Goal: Information Seeking & Learning: Learn about a topic

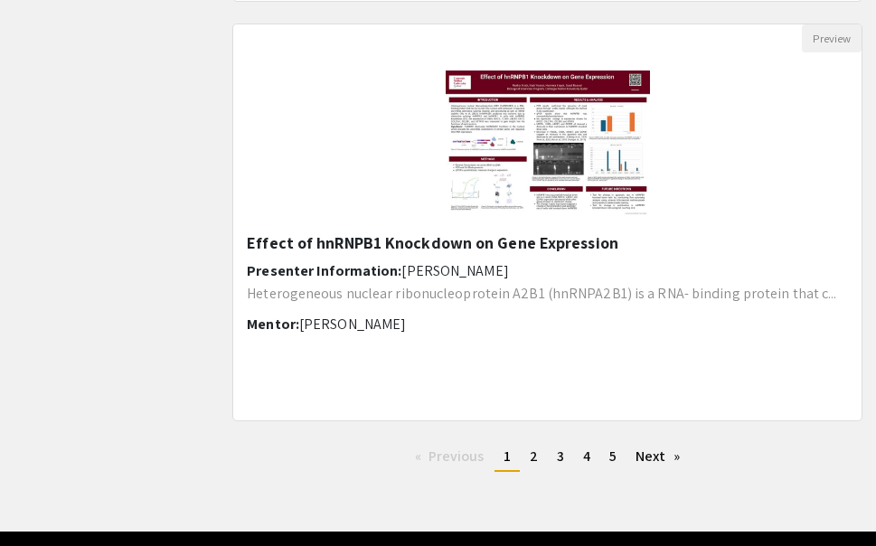
scroll to position [2274, 0]
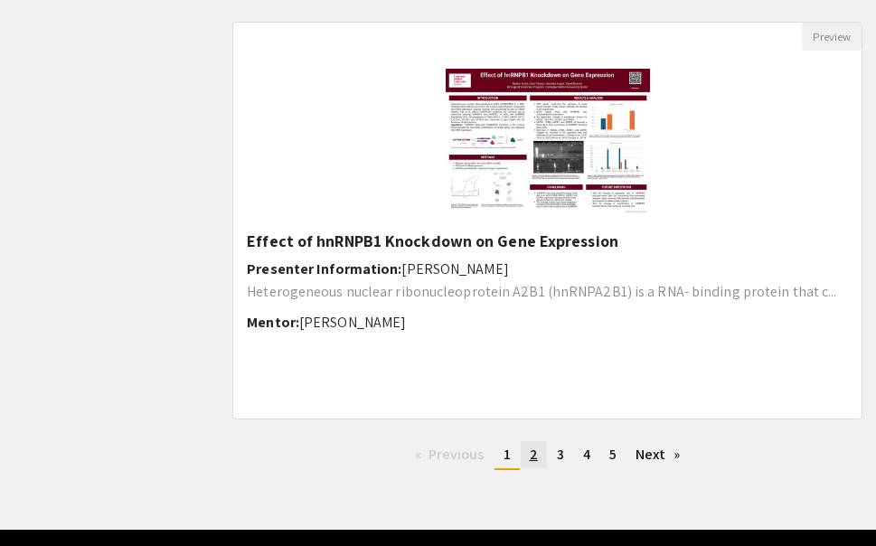
click at [531, 463] on span "2" at bounding box center [534, 454] width 8 height 19
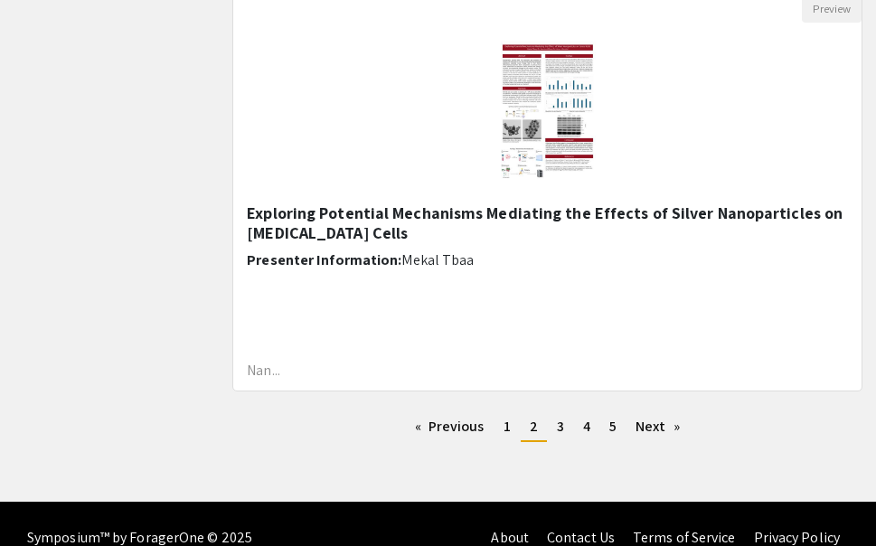
scroll to position [2330, 0]
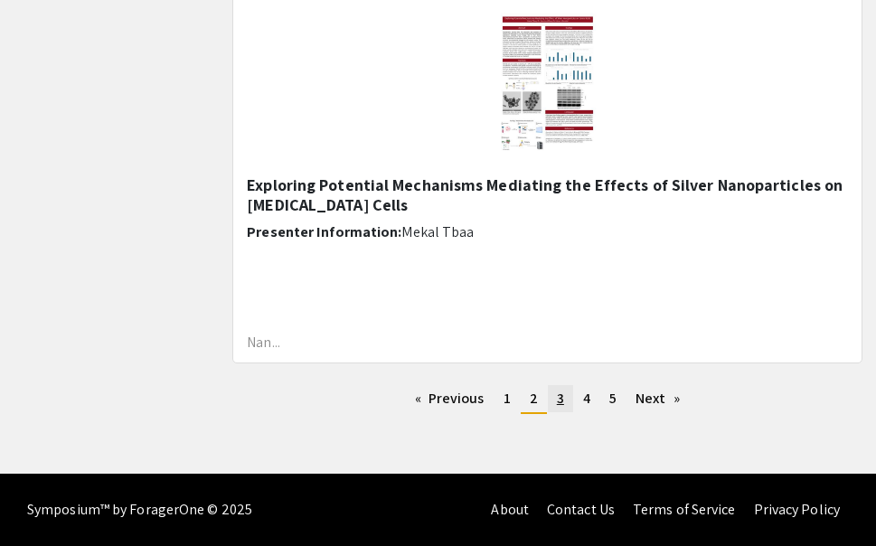
click at [569, 395] on link "page 3" at bounding box center [560, 398] width 25 height 27
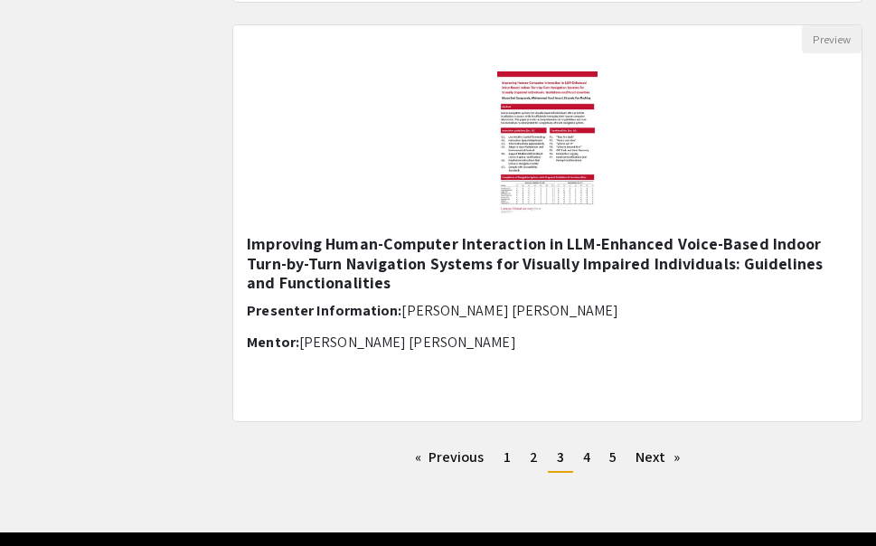
scroll to position [2330, 0]
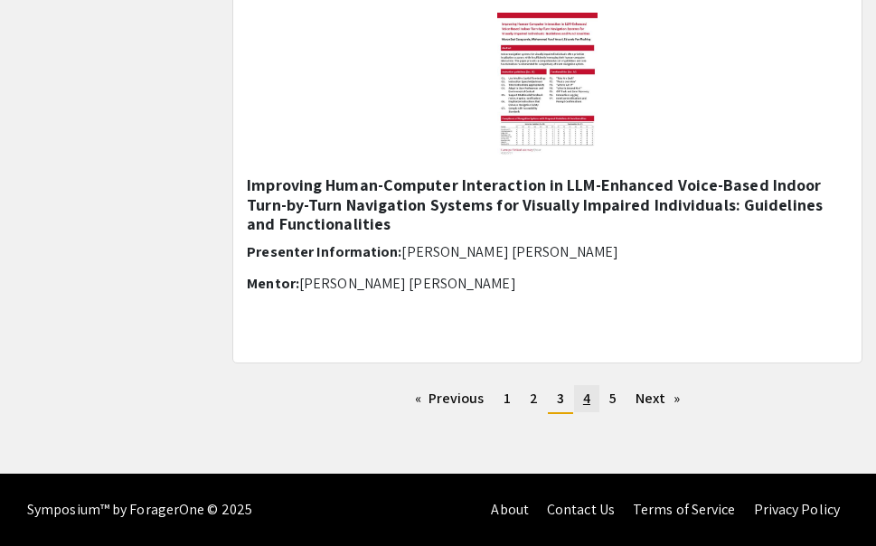
click at [583, 404] on span "4" at bounding box center [586, 398] width 7 height 19
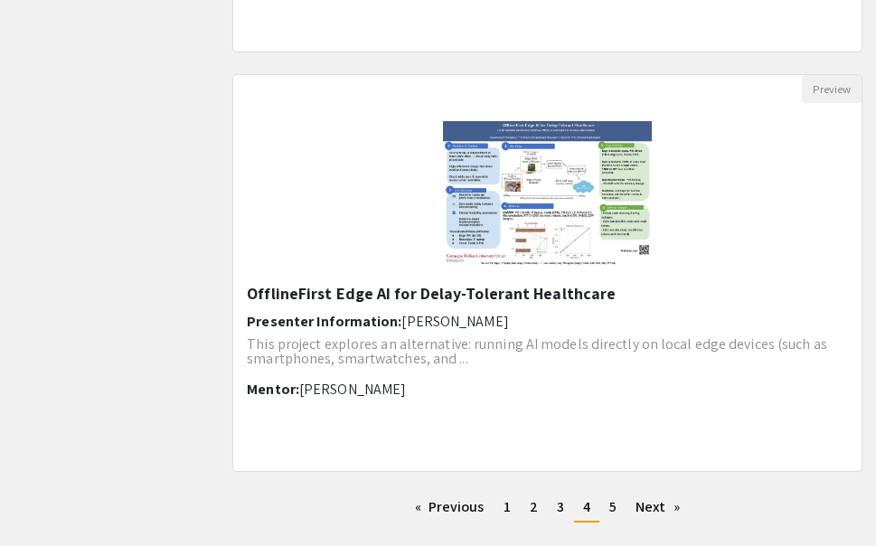
scroll to position [2330, 0]
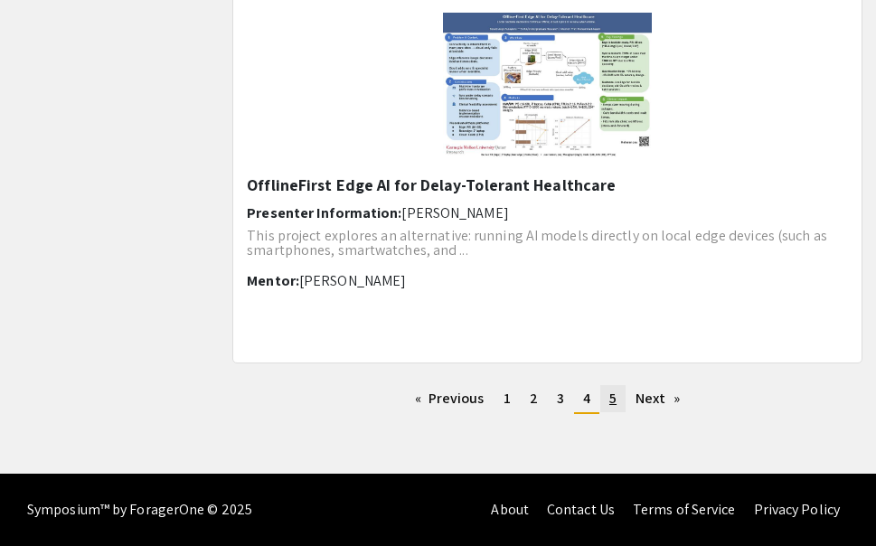
click at [615, 400] on span "5" at bounding box center [612, 398] width 7 height 19
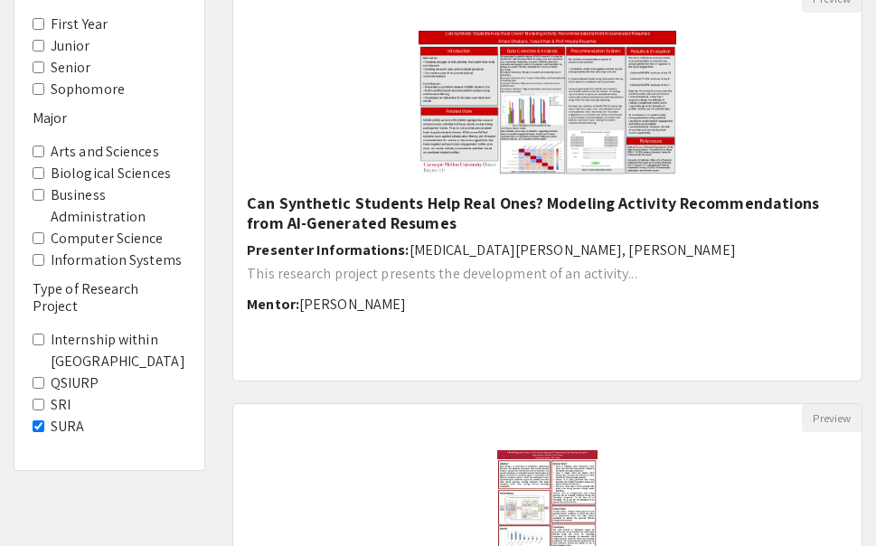
scroll to position [225, 0]
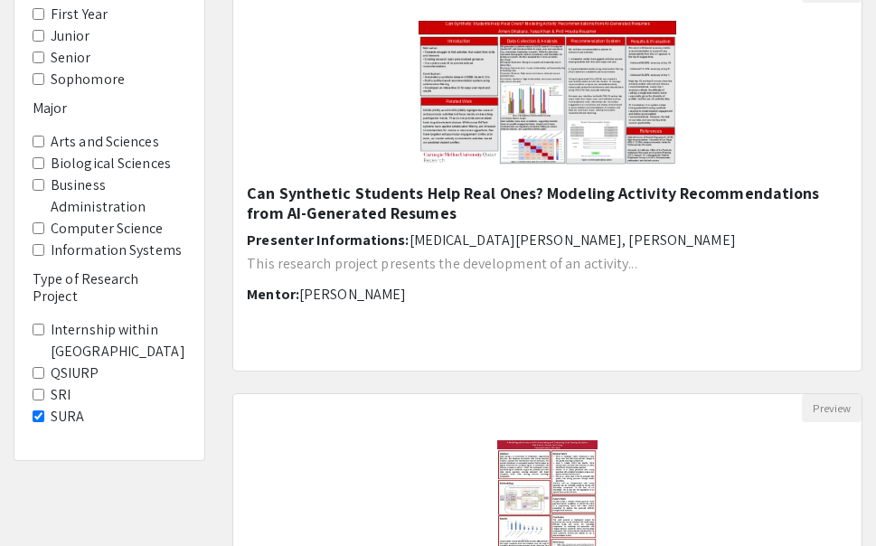
click at [77, 406] on label "SURA" at bounding box center [67, 417] width 33 height 22
click at [44, 410] on Project-SURA "SURA" at bounding box center [39, 416] width 12 height 12
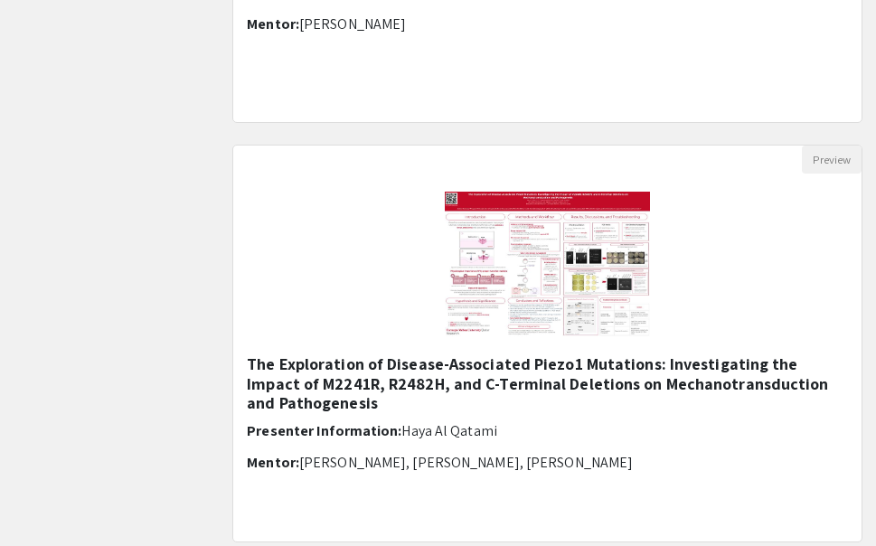
scroll to position [2330, 0]
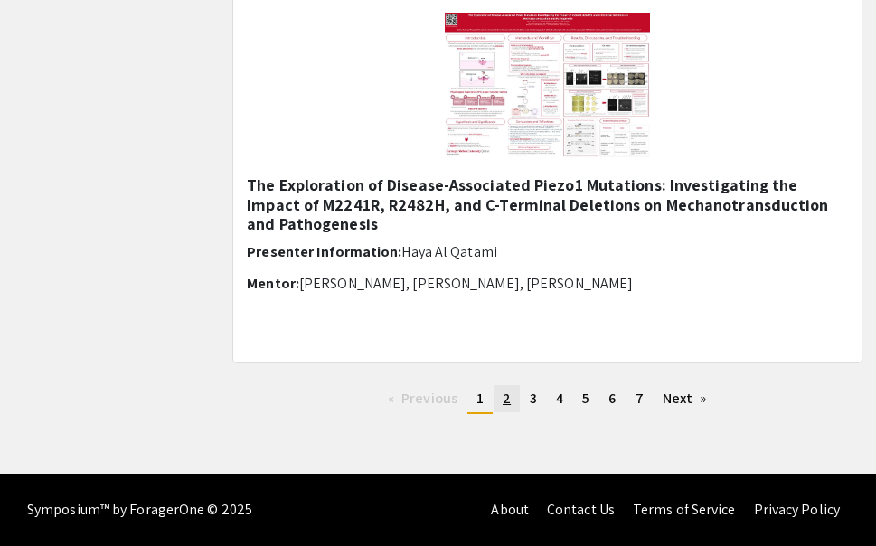
click at [512, 392] on link "page 2" at bounding box center [507, 398] width 26 height 27
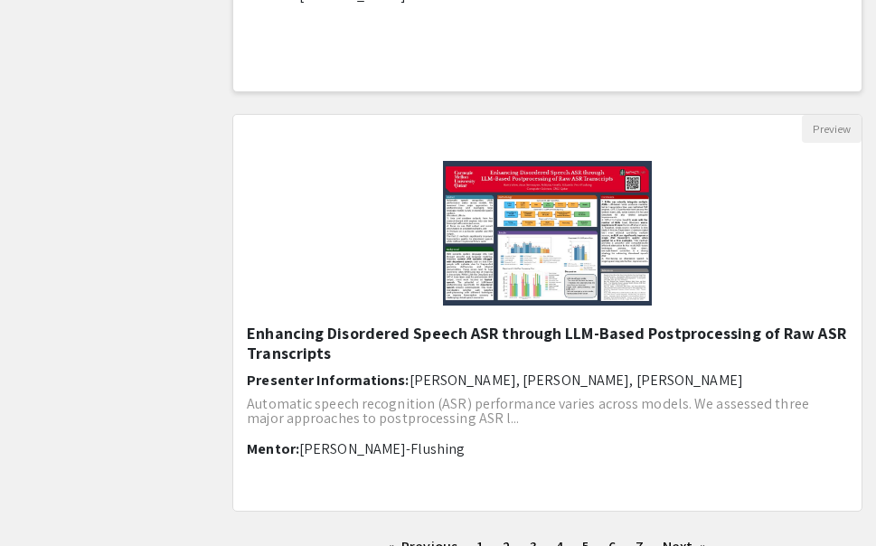
scroll to position [2330, 0]
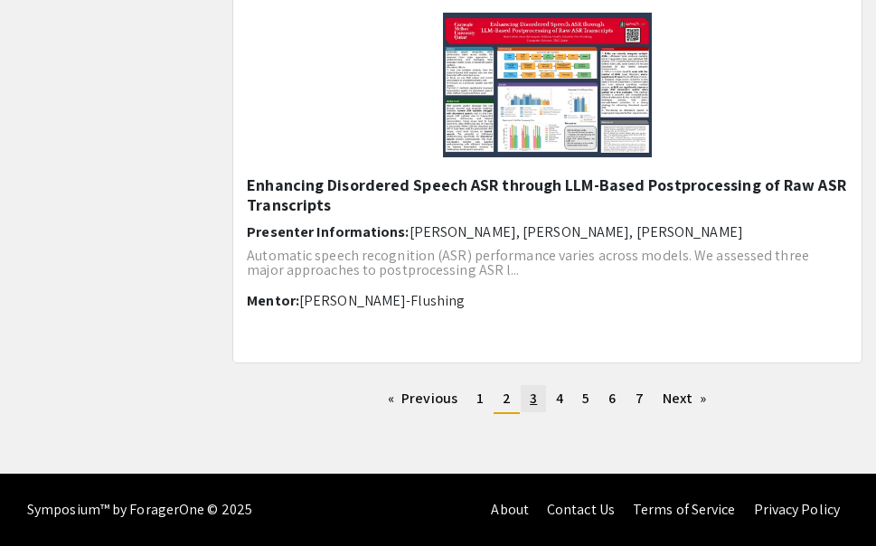
click at [528, 400] on link "page 3" at bounding box center [533, 398] width 25 height 27
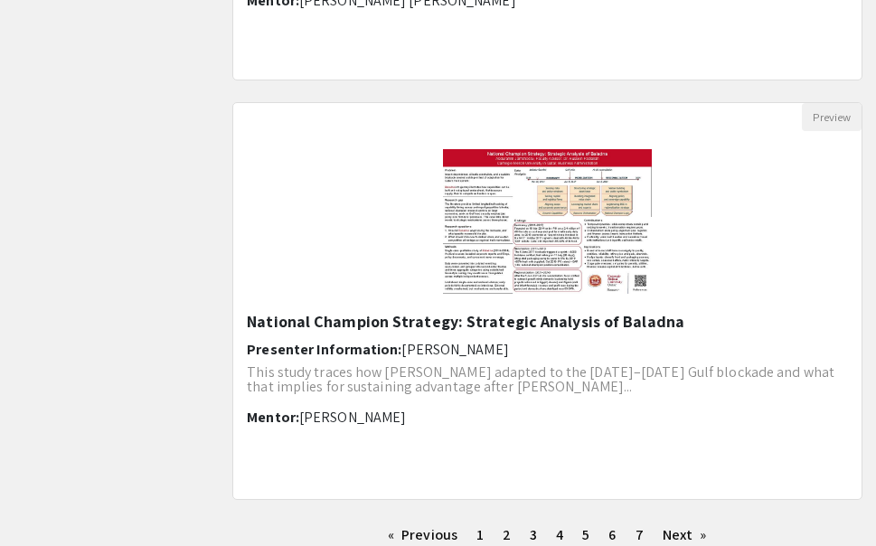
scroll to position [2330, 0]
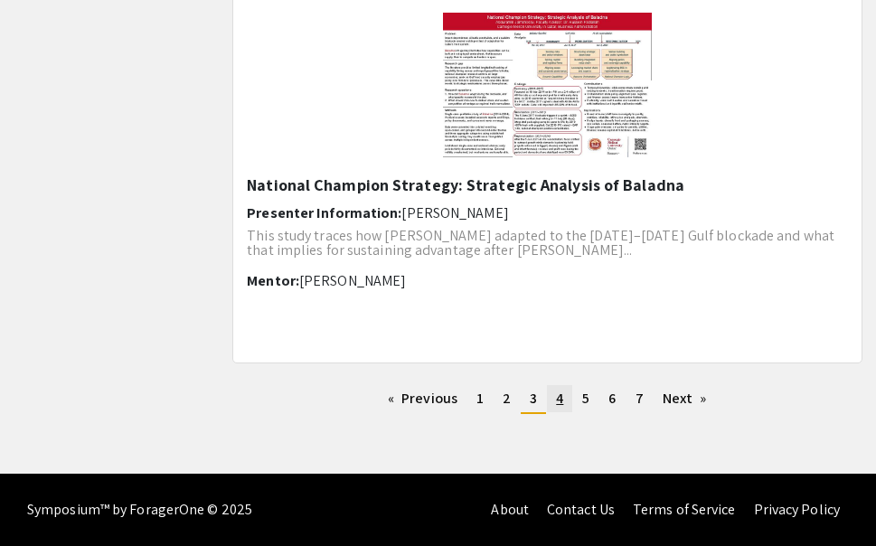
click at [559, 404] on span "4" at bounding box center [559, 398] width 7 height 19
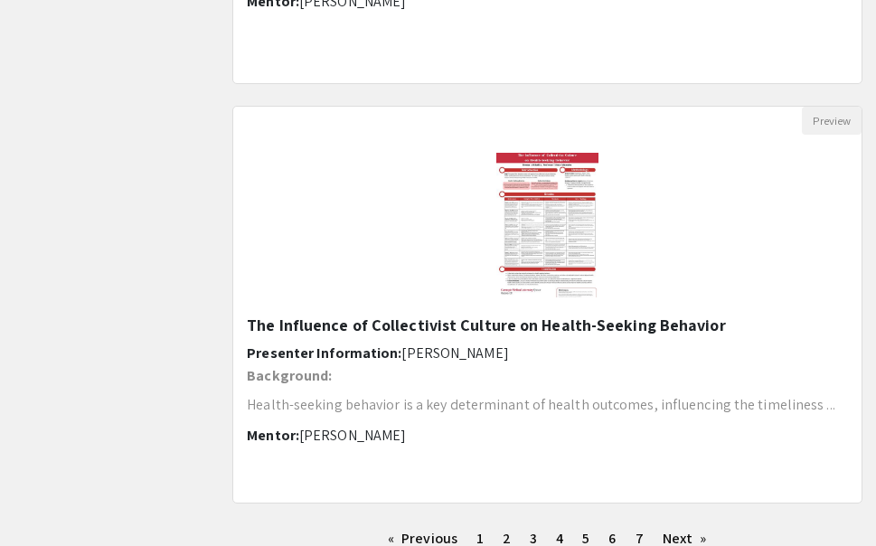
scroll to position [2330, 0]
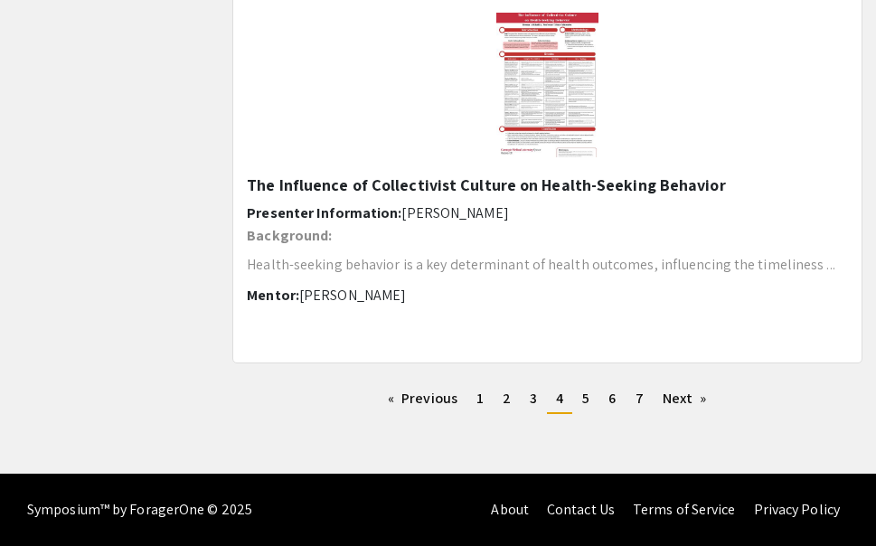
click at [595, 415] on div "Previous page 4 / 7 page 1 page 2 page 3 You're on page 4 page 5 page 6 page 7 …" at bounding box center [547, 406] width 657 height 43
click at [585, 388] on link "page 5" at bounding box center [585, 398] width 25 height 27
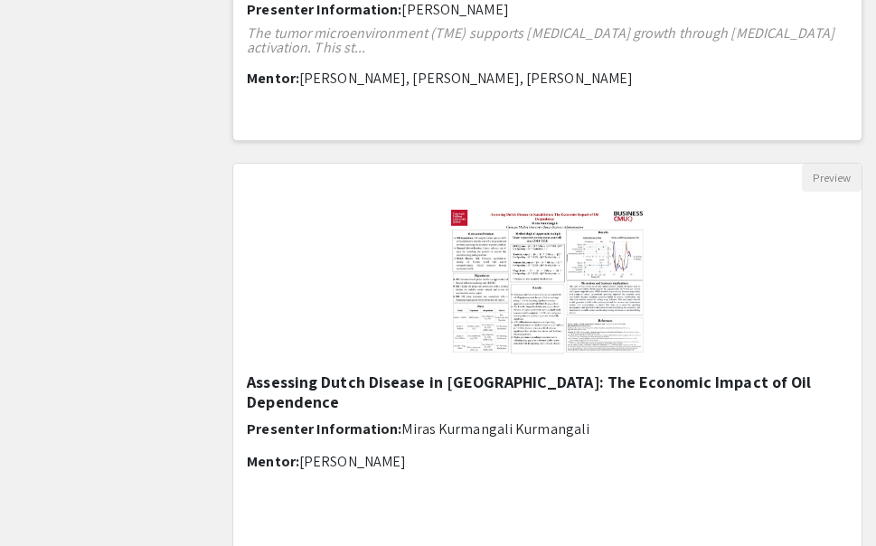
scroll to position [2330, 0]
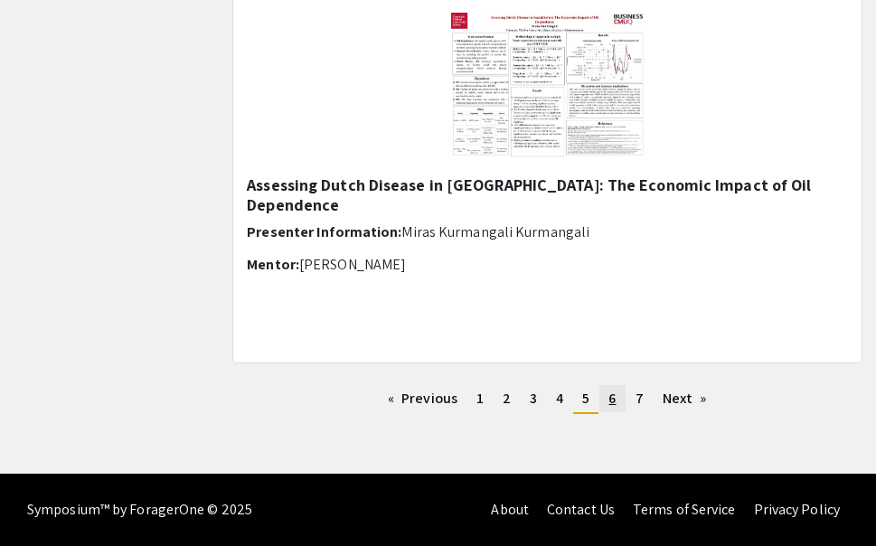
click at [615, 408] on span "6" at bounding box center [611, 398] width 7 height 19
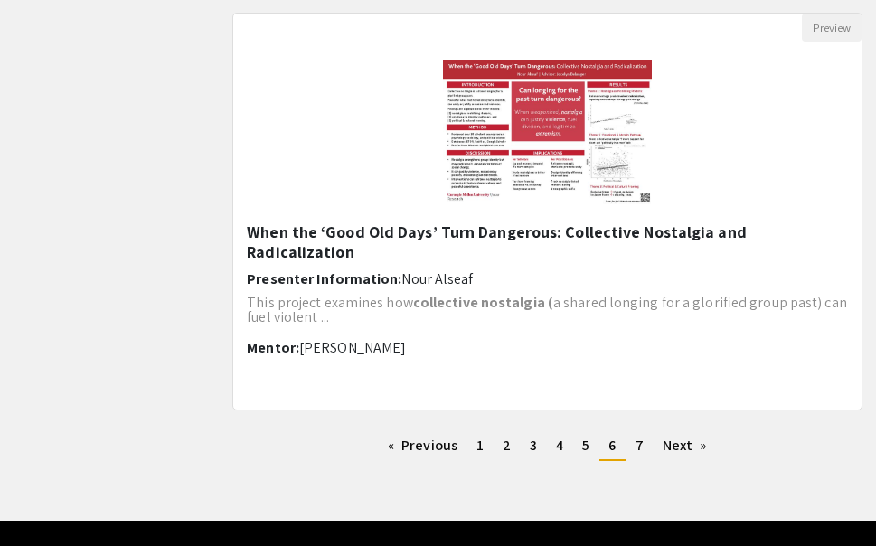
scroll to position [2284, 0]
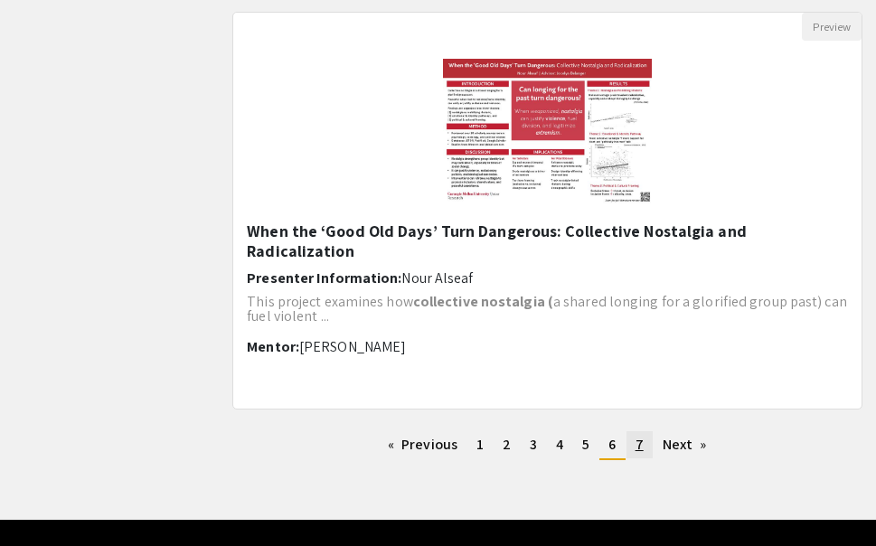
click at [644, 445] on link "page 7" at bounding box center [639, 444] width 26 height 27
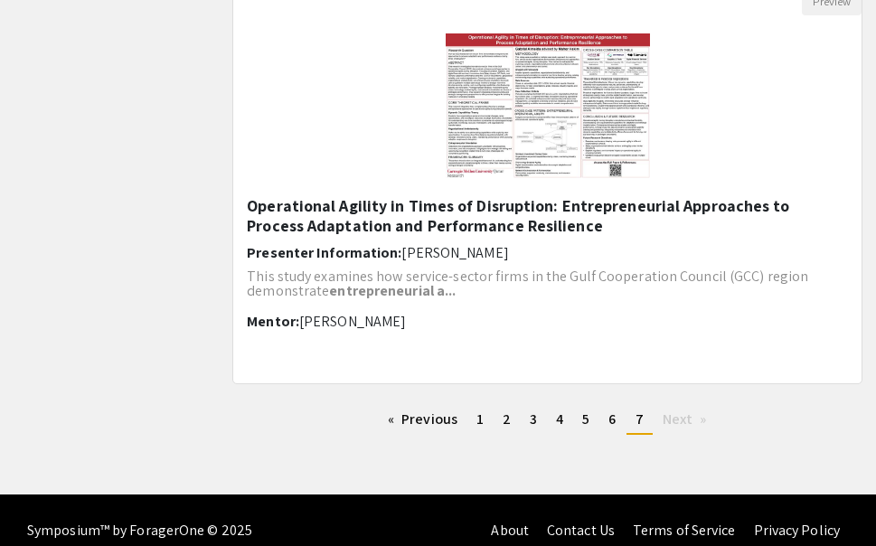
scroll to position [1072, 0]
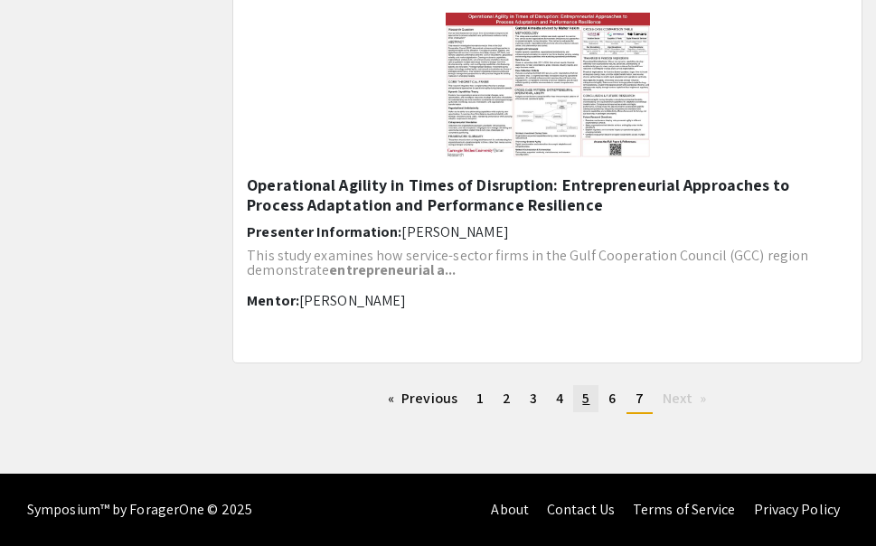
click at [592, 398] on link "page 5" at bounding box center [585, 398] width 25 height 27
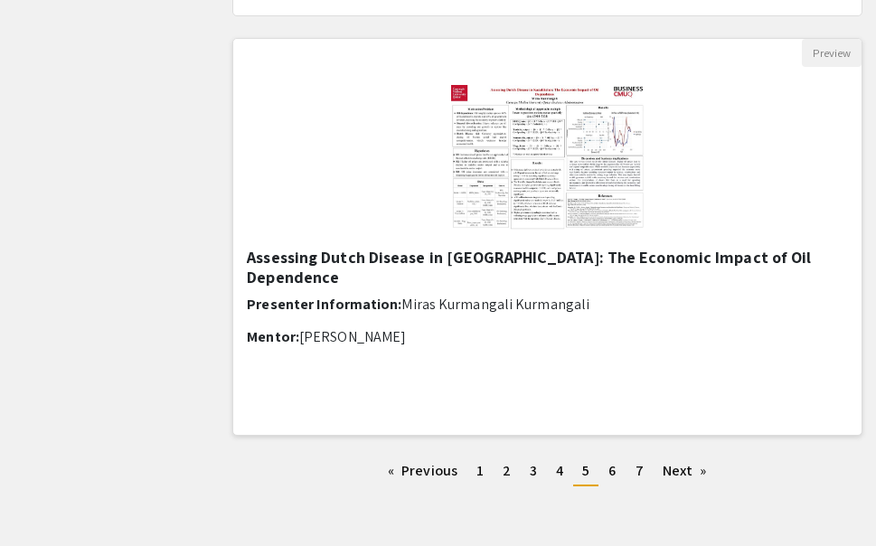
scroll to position [2330, 0]
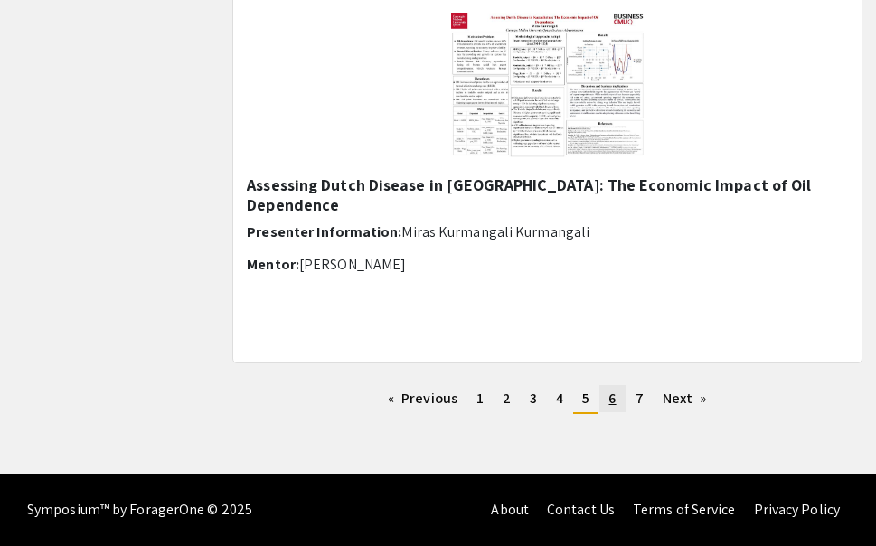
click at [606, 387] on link "page 6" at bounding box center [611, 398] width 25 height 27
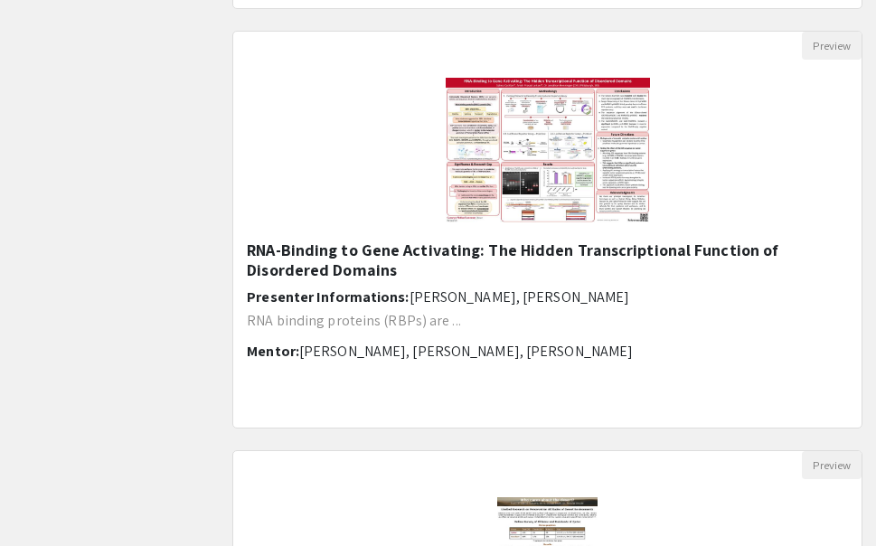
scroll to position [1000, 0]
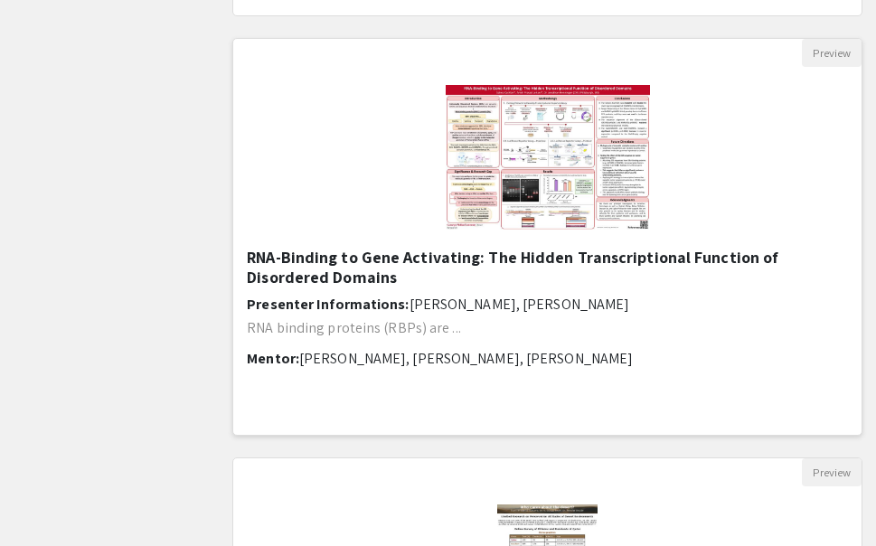
click at [494, 196] on img at bounding box center [548, 157] width 240 height 181
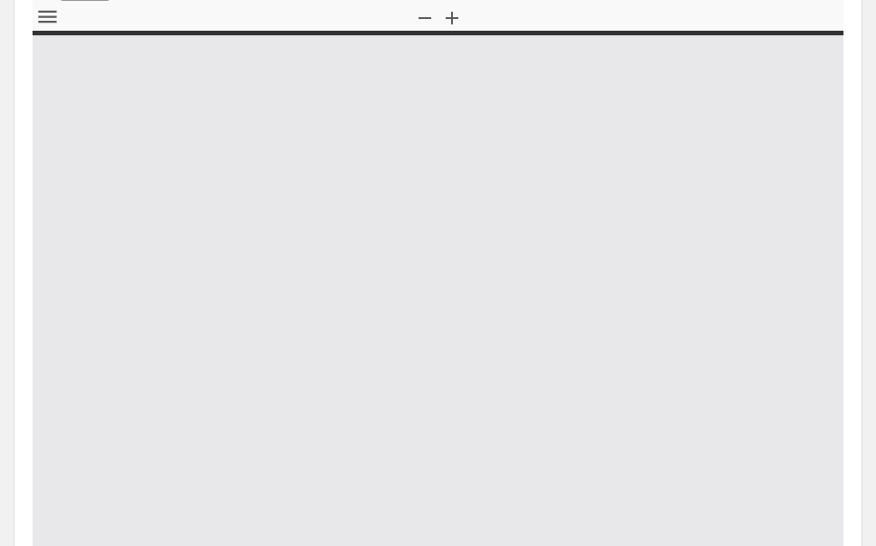
select select "custom"
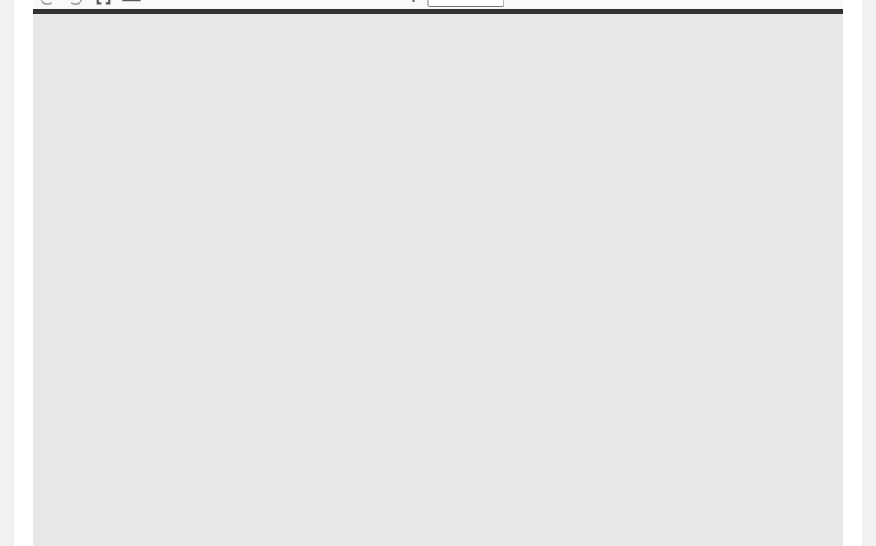
type input "0"
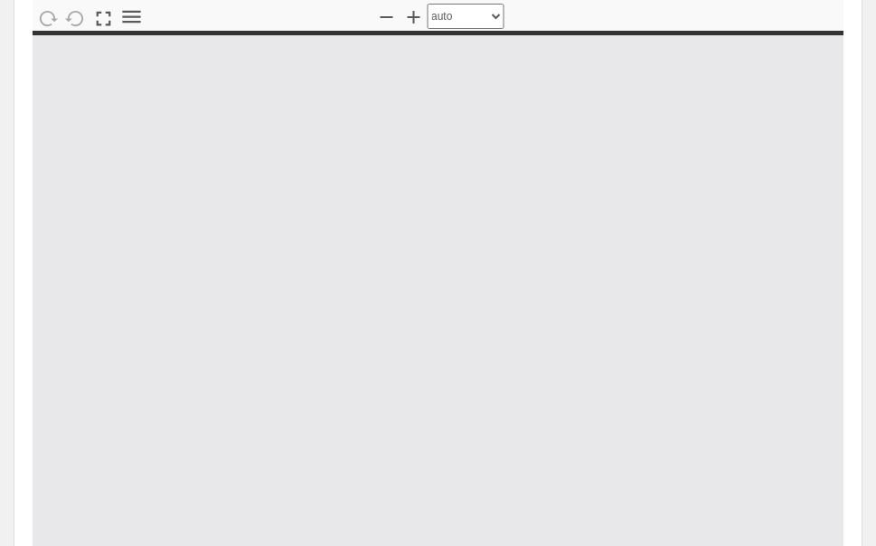
select select "custom"
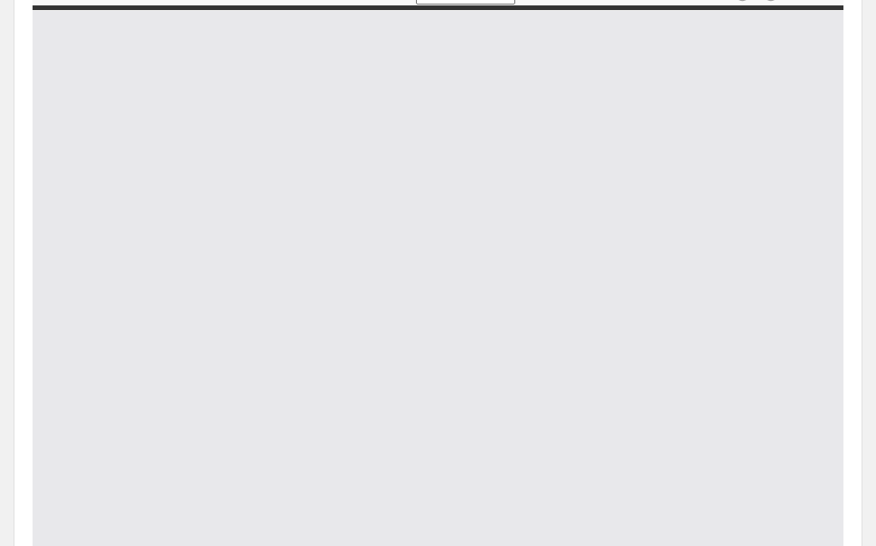
scroll to position [510, 0]
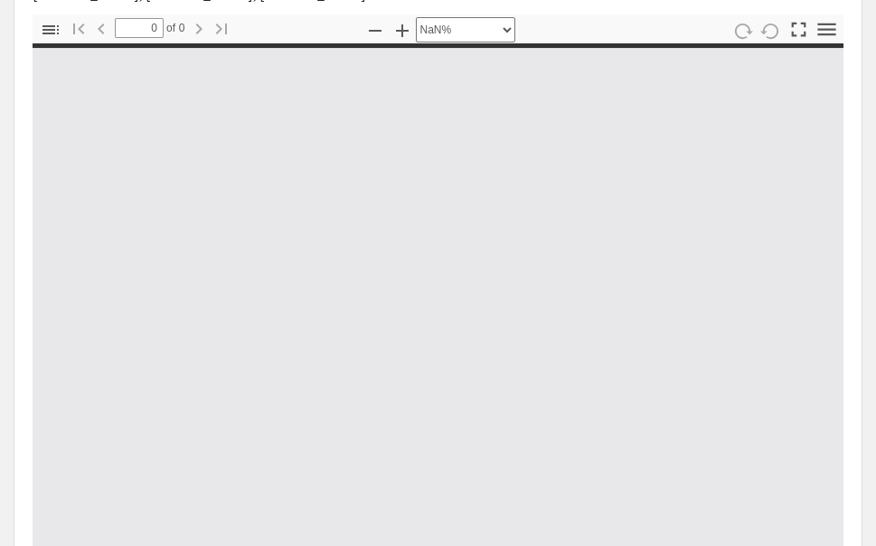
type input "1"
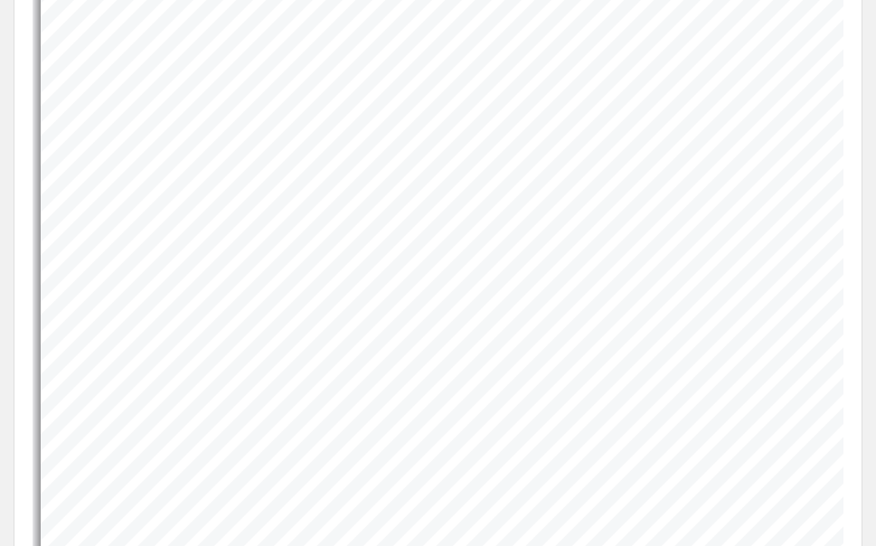
scroll to position [607, 0]
select select "auto"
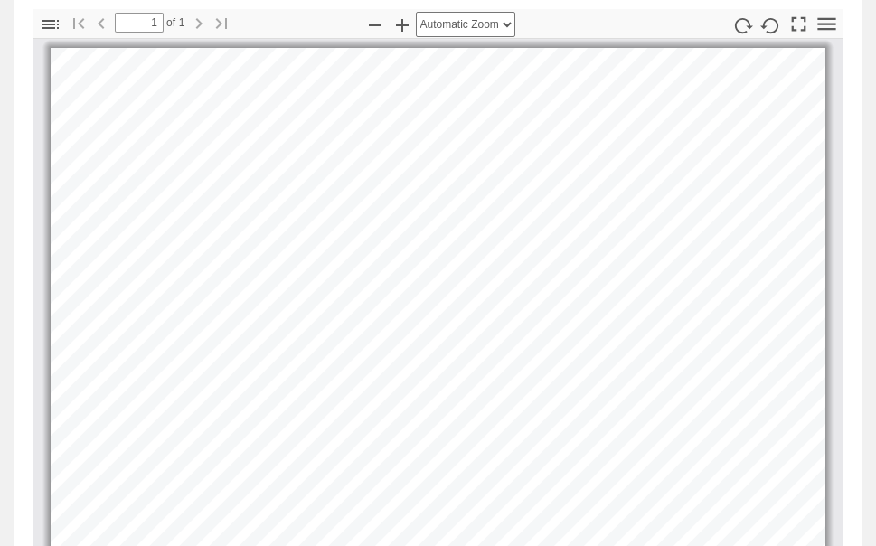
scroll to position [514, 0]
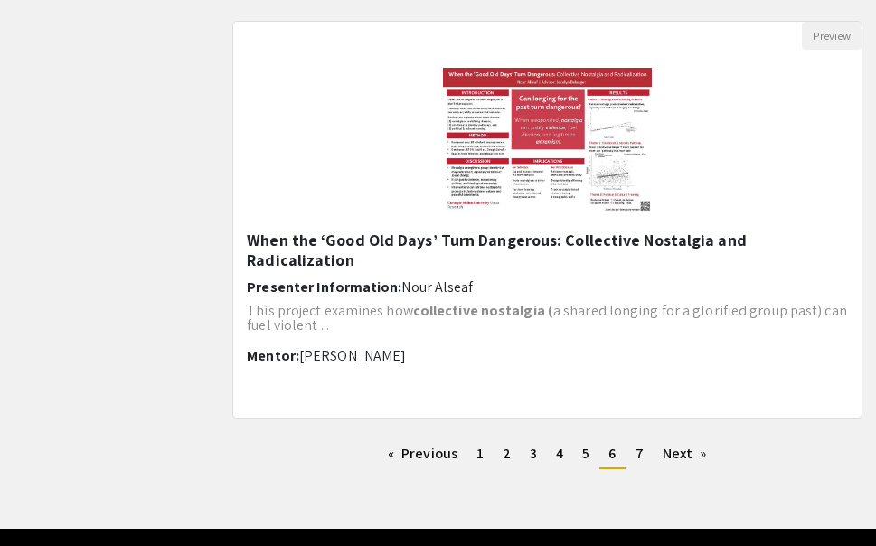
scroll to position [2271, 0]
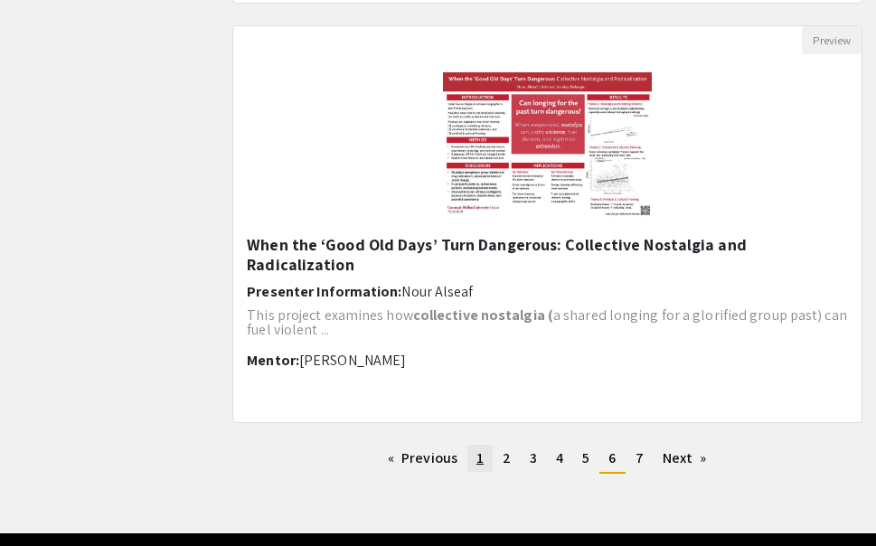
click at [486, 462] on link "page 1" at bounding box center [479, 458] width 25 height 27
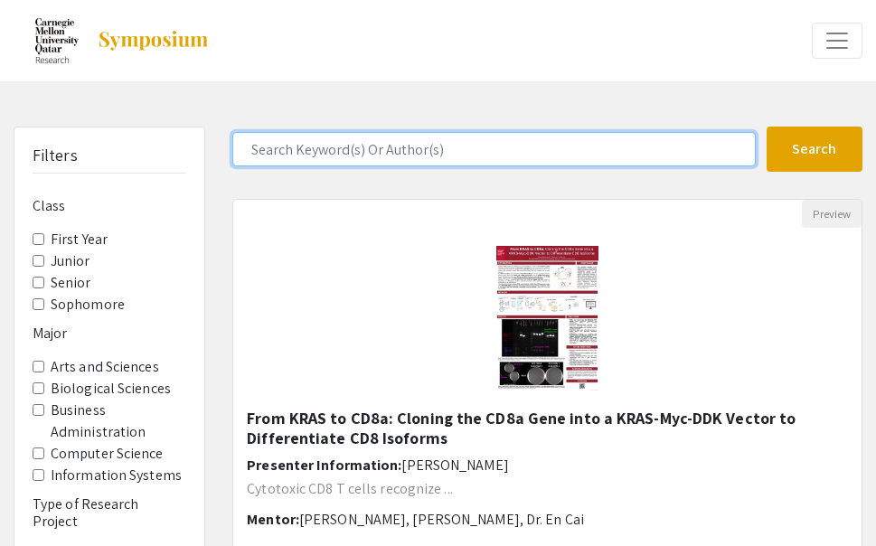
click at [366, 157] on input "Search Keyword(s) Or Author(s)" at bounding box center [493, 149] width 523 height 34
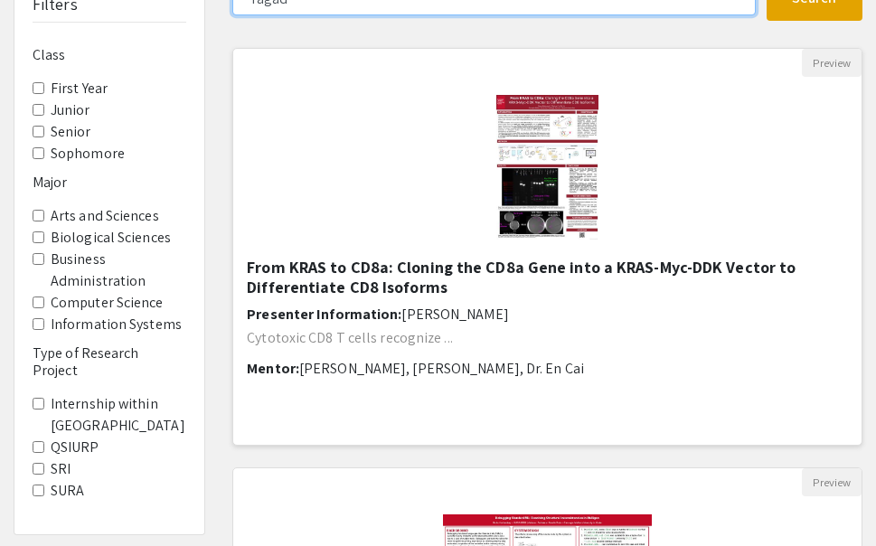
scroll to position [86, 0]
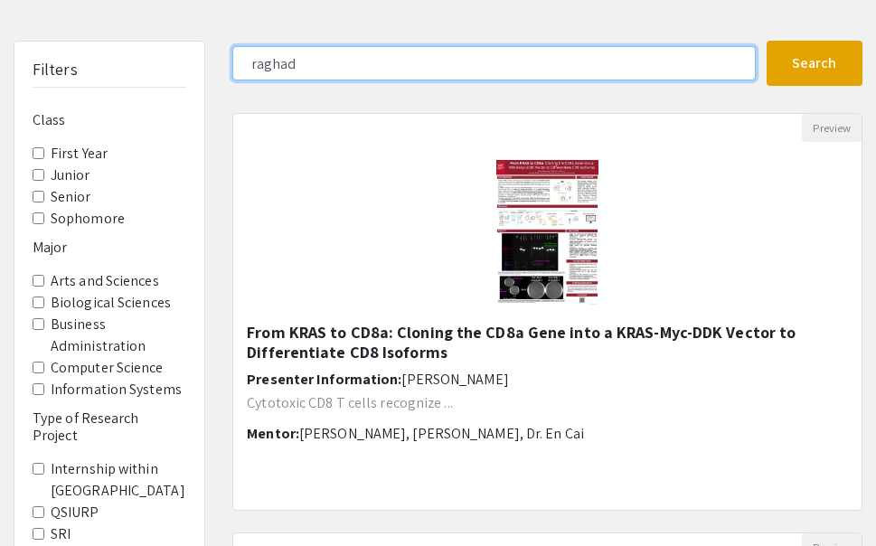
click at [767, 41] on button "Search" at bounding box center [815, 63] width 96 height 45
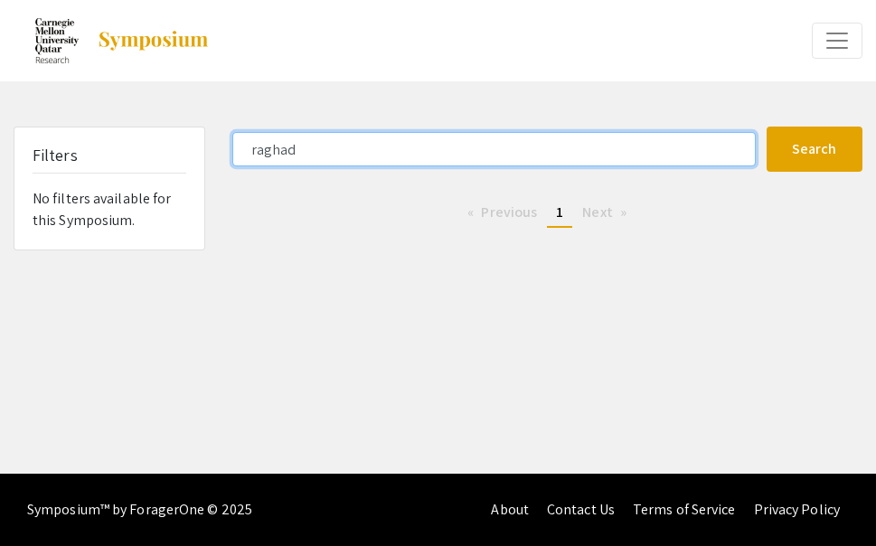
click at [255, 148] on input "raghad" at bounding box center [493, 149] width 523 height 34
type input "ragad"
click at [767, 127] on button "Search" at bounding box center [815, 149] width 96 height 45
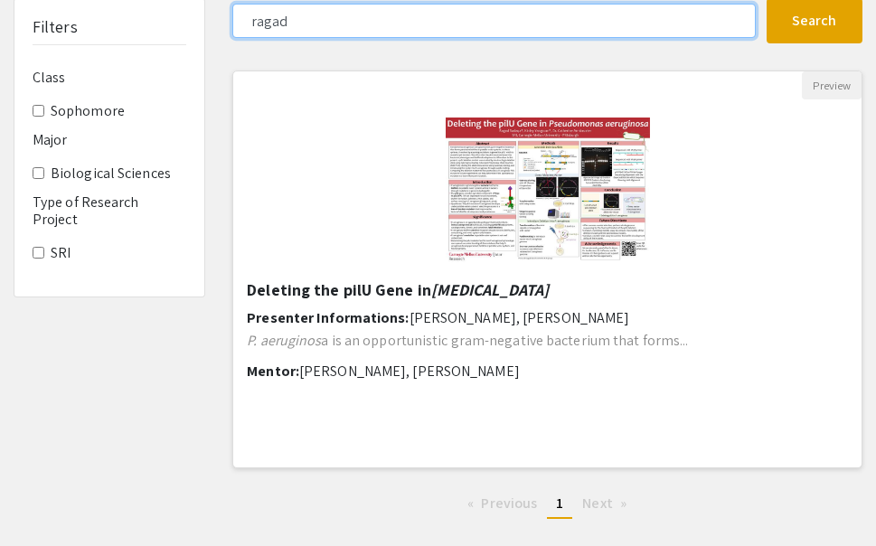
scroll to position [129, 0]
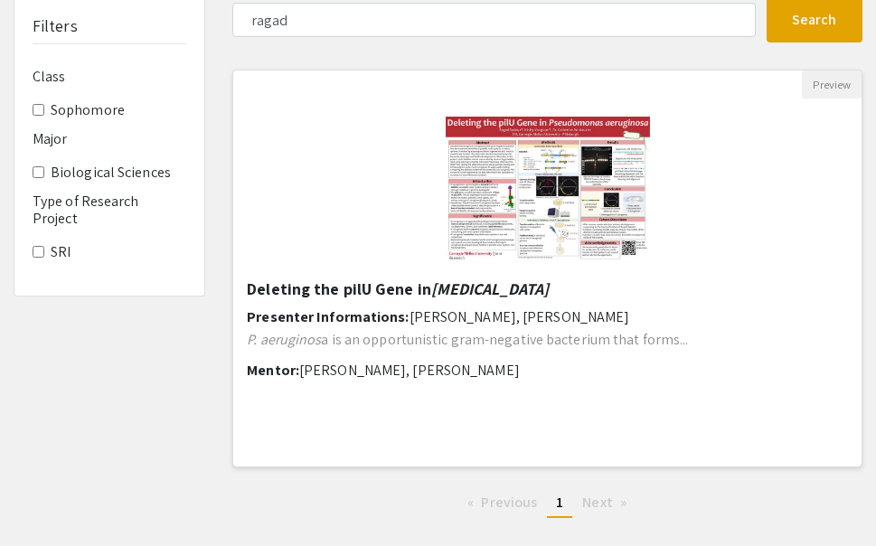
click at [473, 232] on img "Open Presentation <p>Deleting the pilU Gene in <em>Pseudomonas aeruginosa</em><…" at bounding box center [548, 189] width 240 height 181
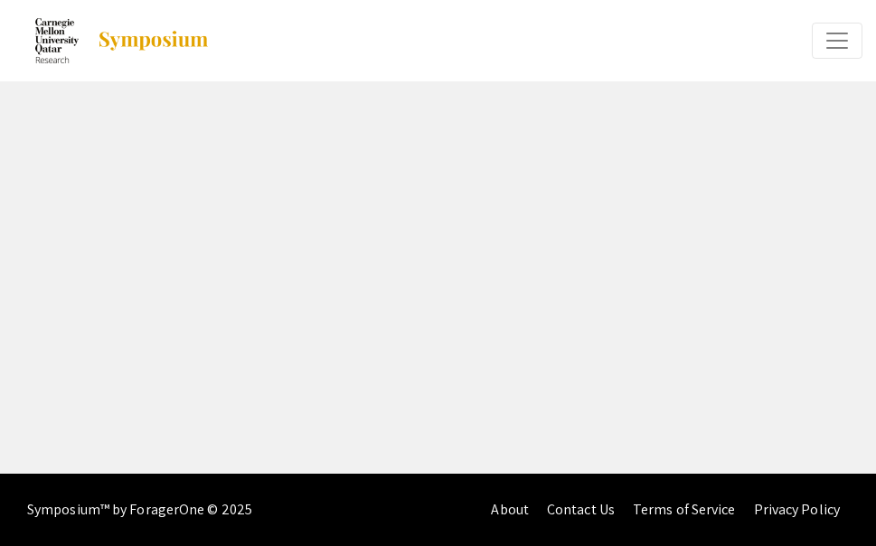
select select "custom"
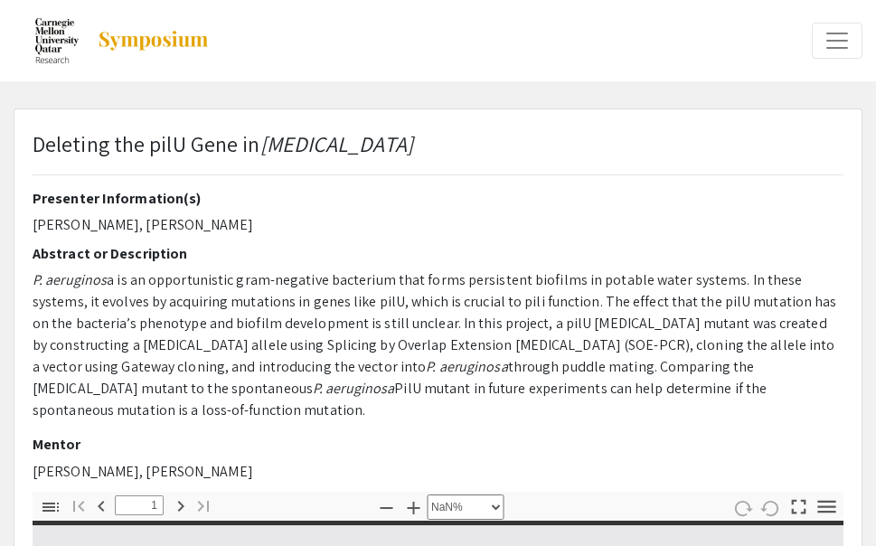
type input "0"
select select "custom"
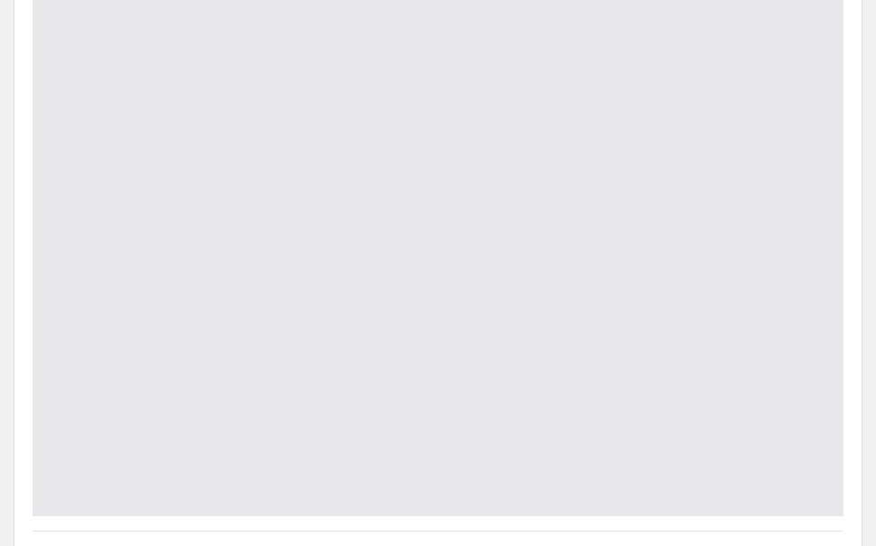
scroll to position [582, 0]
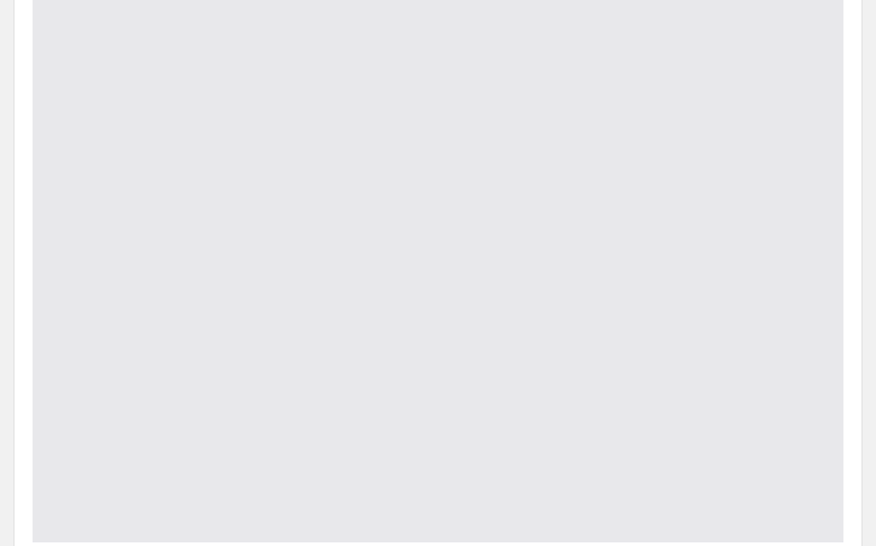
type input "1"
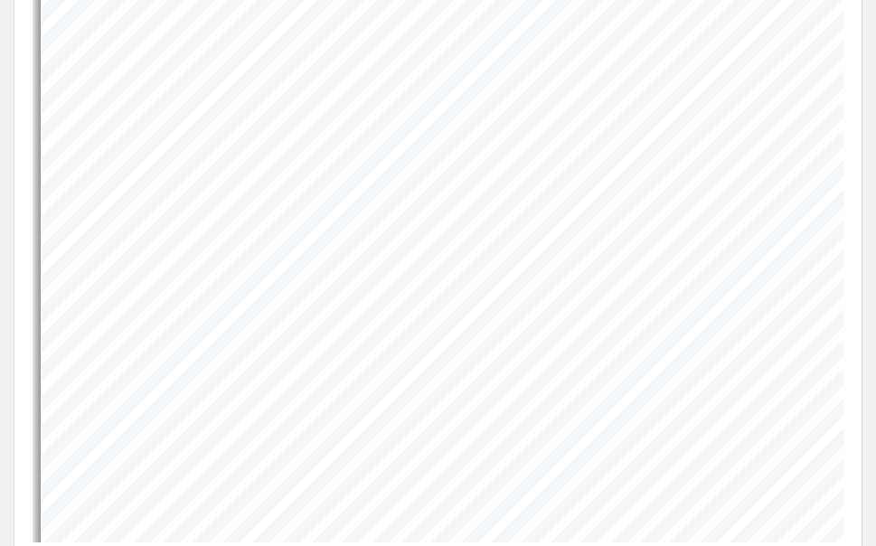
select select "auto"
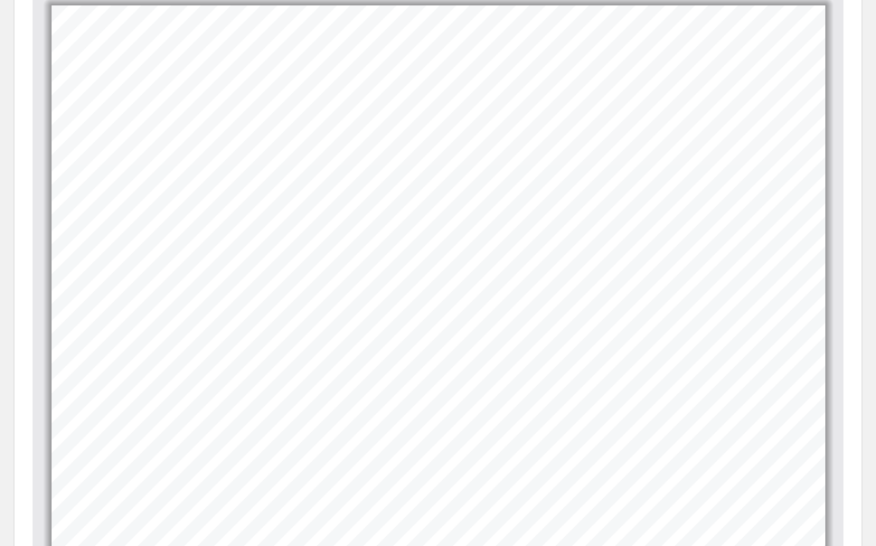
scroll to position [0, 0]
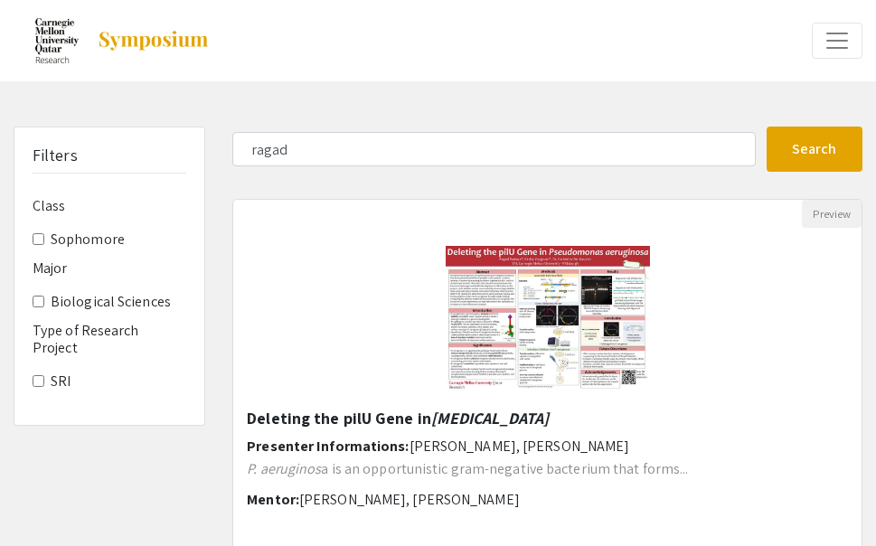
scroll to position [129, 0]
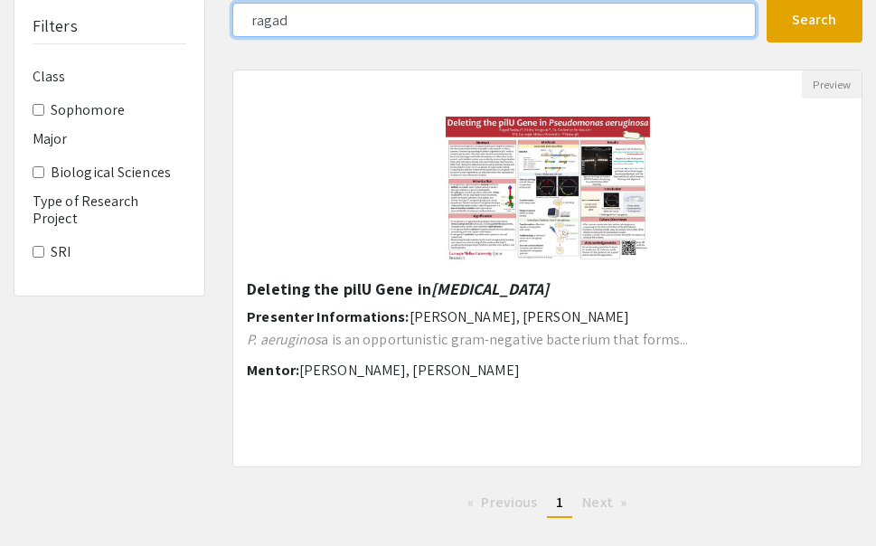
drag, startPoint x: 378, startPoint y: 12, endPoint x: 221, endPoint y: 12, distance: 157.3
click at [221, 12] on div "ragad" at bounding box center [493, 20] width 548 height 34
click at [767, 0] on button "Search" at bounding box center [815, 19] width 96 height 45
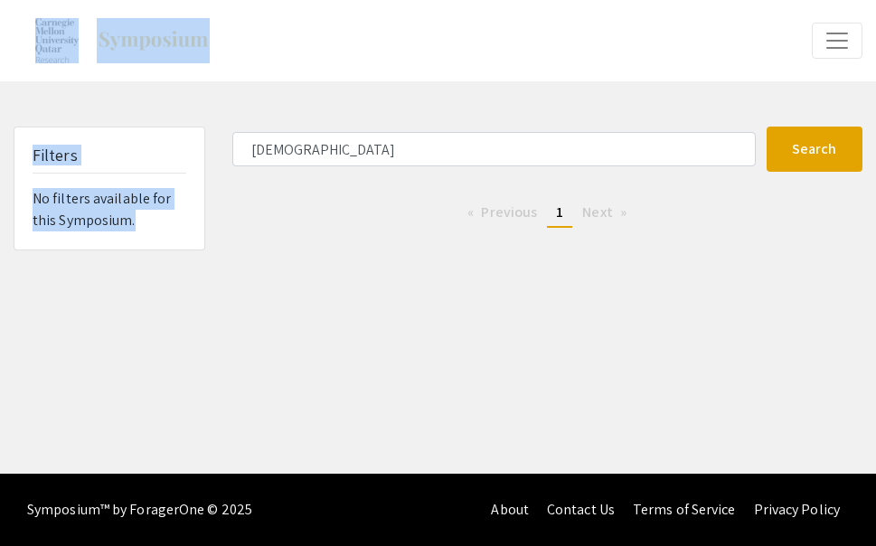
drag, startPoint x: 339, startPoint y: 130, endPoint x: 516, endPoint y: -43, distance: 248.0
click at [516, 0] on html "arrow_back_ios Exit Event Welcome Page Presentations Live Sessions My Account M…" at bounding box center [438, 273] width 876 height 546
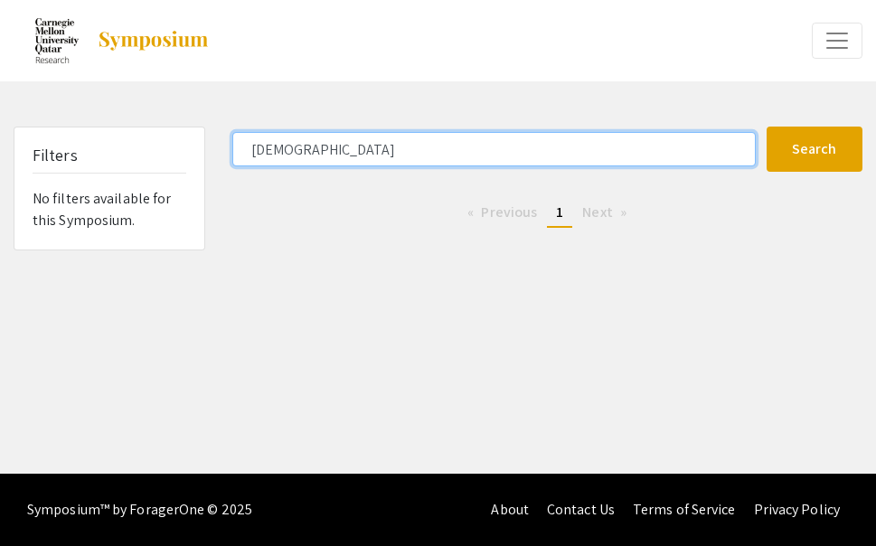
click at [281, 154] on input "[DEMOGRAPHIC_DATA]" at bounding box center [493, 149] width 523 height 34
click at [767, 127] on button "Search" at bounding box center [815, 149] width 96 height 45
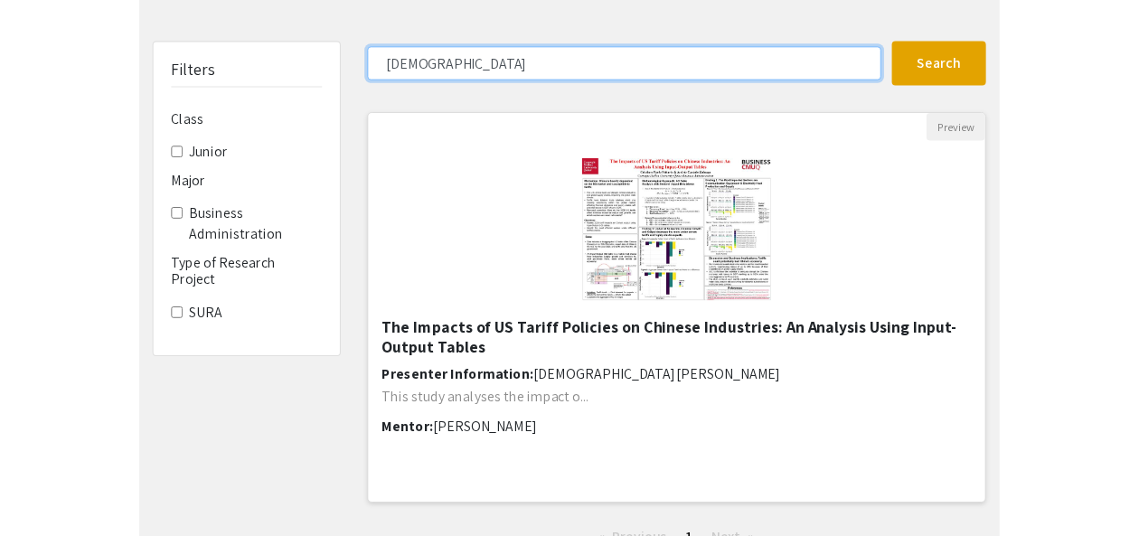
scroll to position [80, 0]
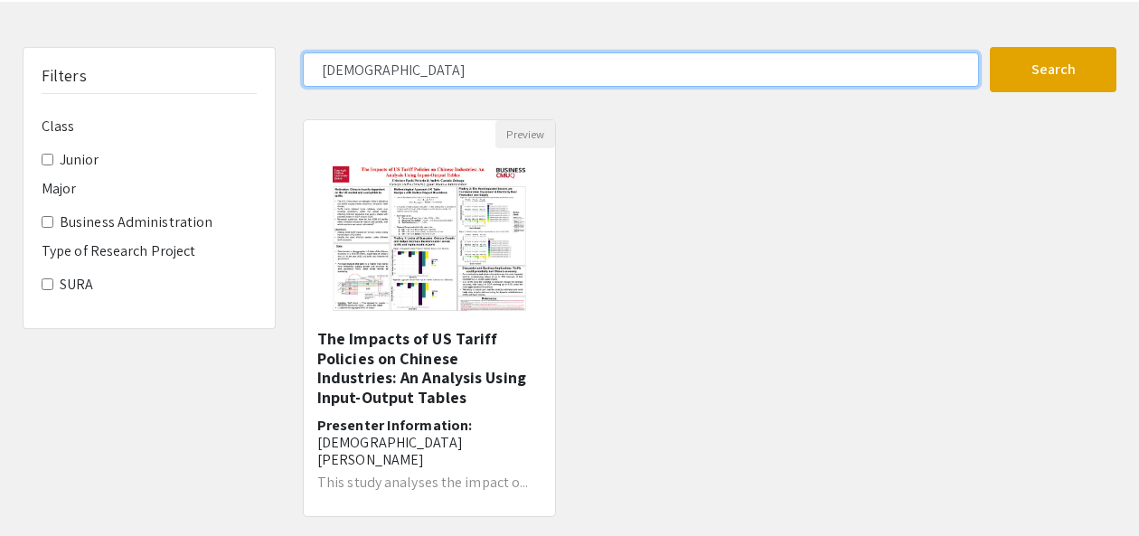
type input "[DEMOGRAPHIC_DATA]"
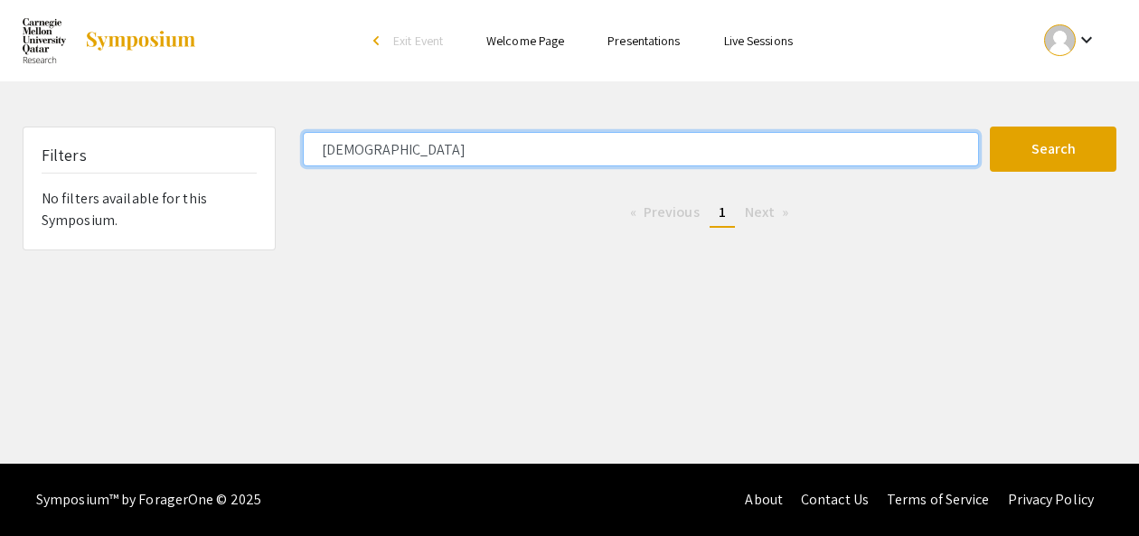
click at [343, 144] on input "[DEMOGRAPHIC_DATA]" at bounding box center [641, 149] width 676 height 34
type input "[PERSON_NAME]"
click at [875, 127] on button "Search" at bounding box center [1053, 149] width 127 height 45
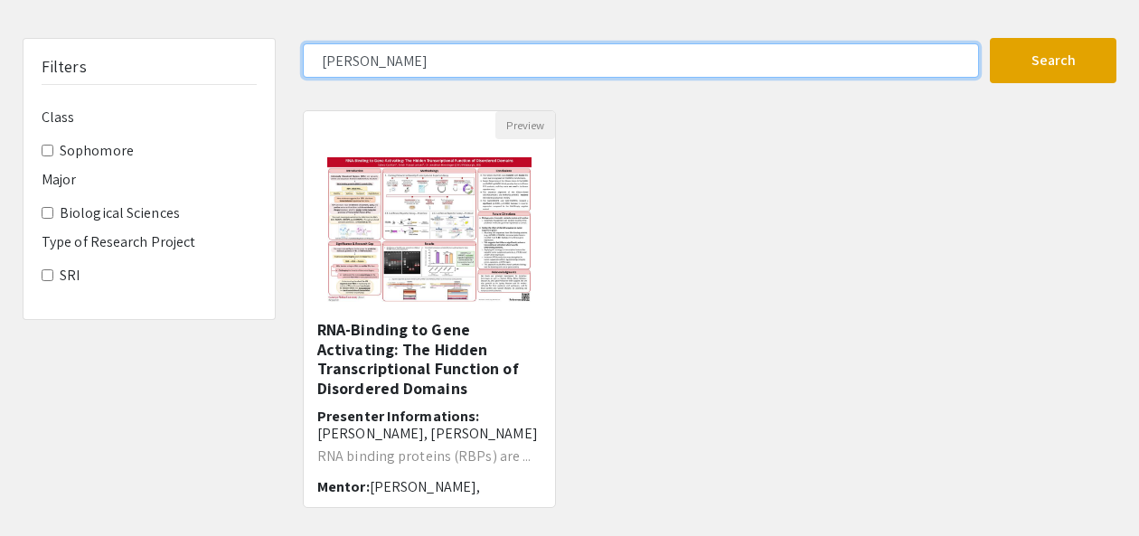
scroll to position [102, 0]
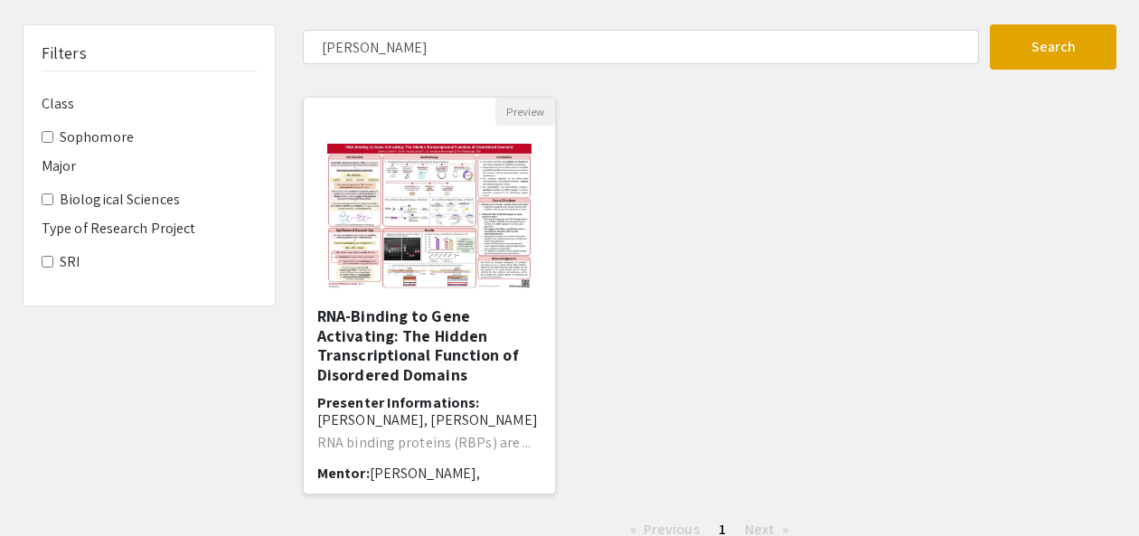
click at [475, 211] on img at bounding box center [429, 216] width 240 height 181
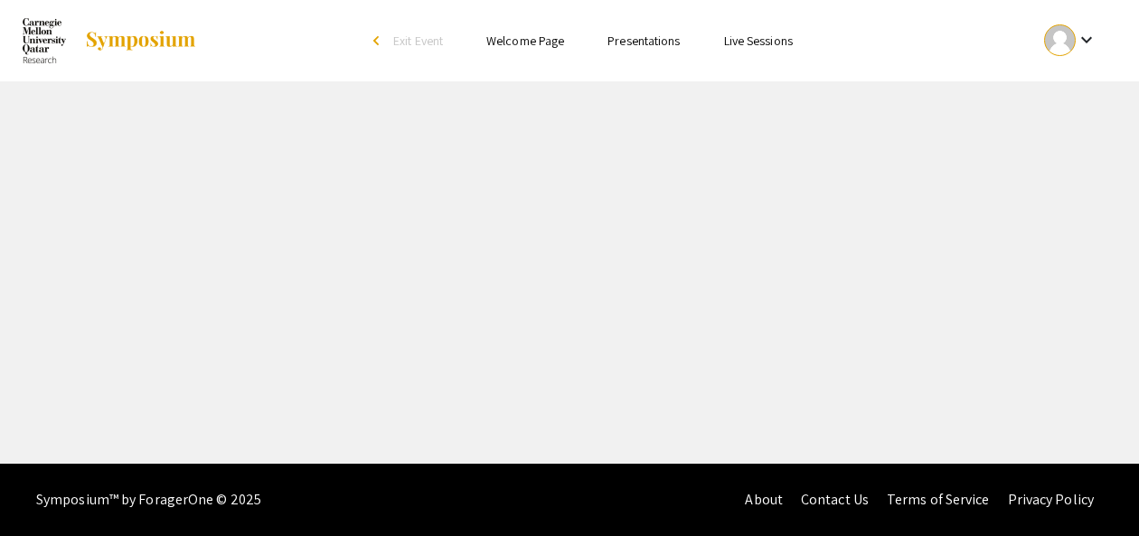
select select "custom"
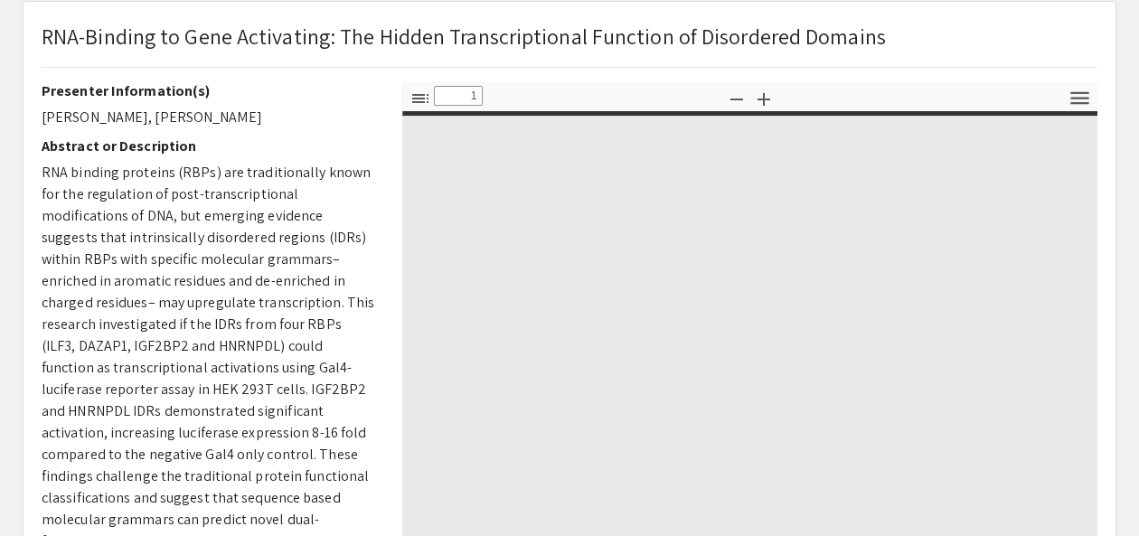
scroll to position [109, 0]
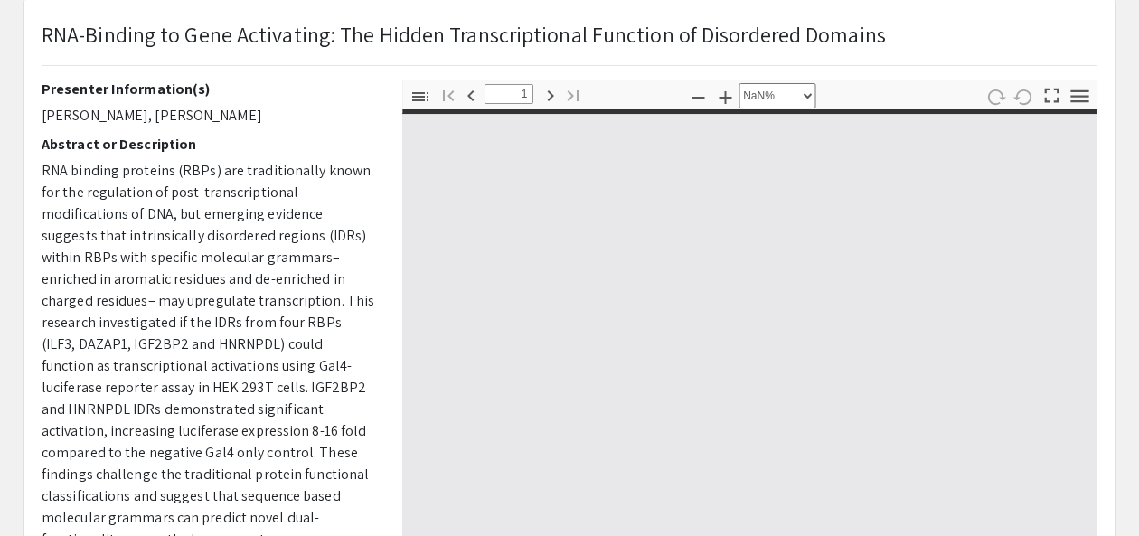
type input "0"
select select "custom"
click at [693, 95] on icon "button" at bounding box center [687, 98] width 22 height 22
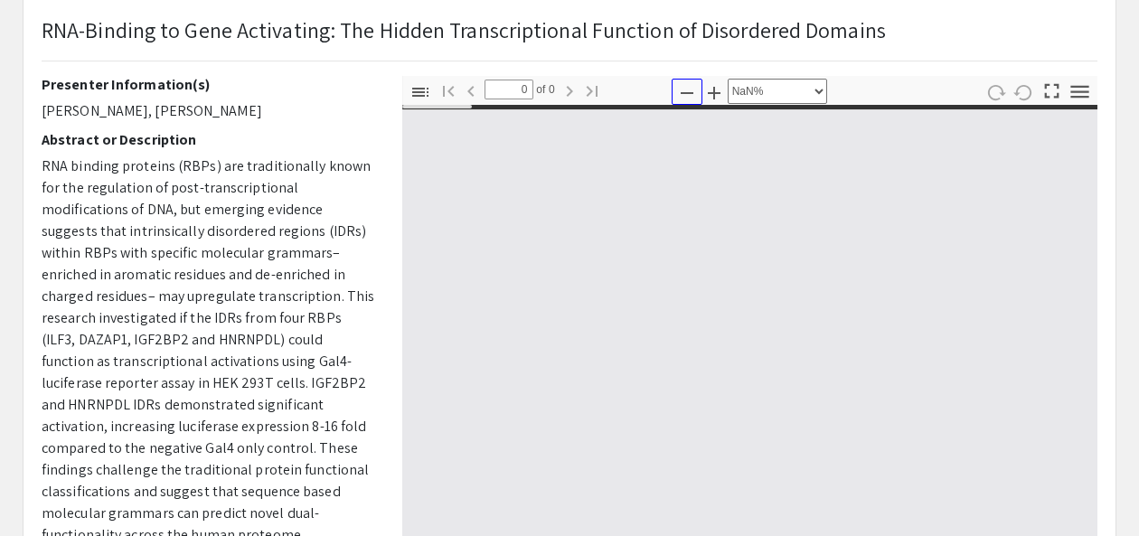
type input "1"
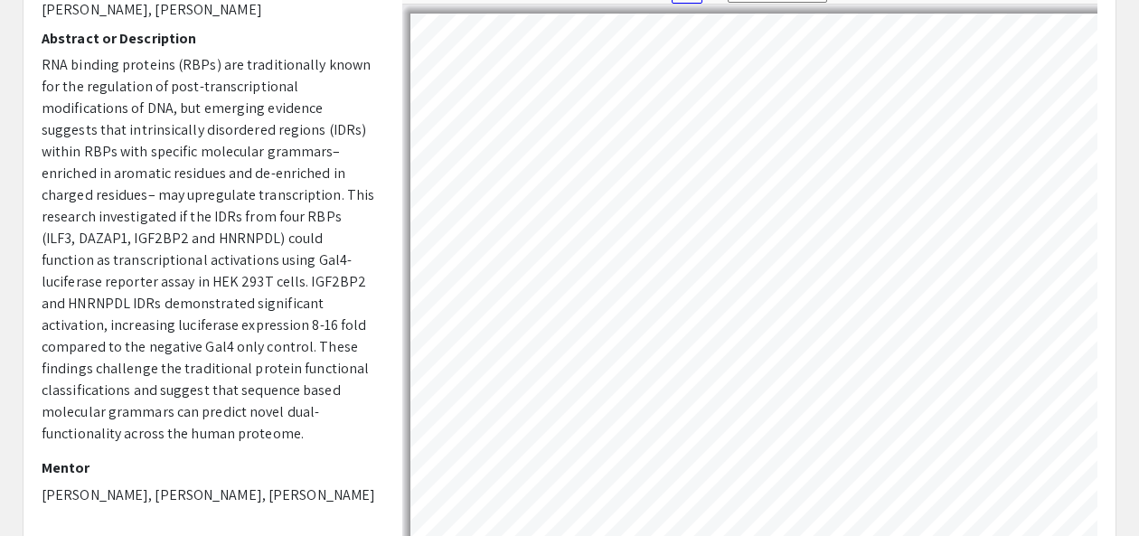
select select "auto"
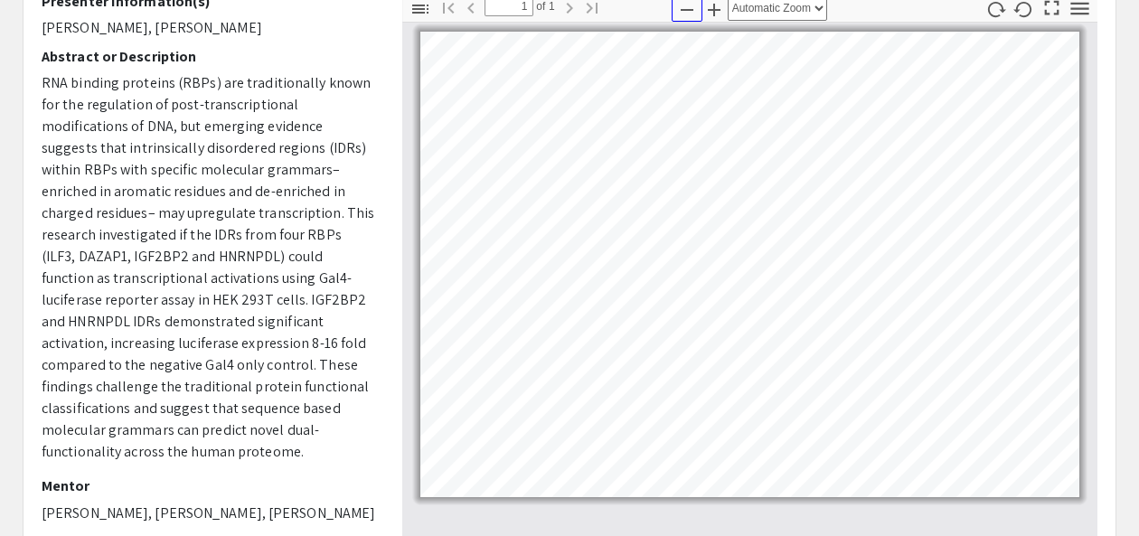
scroll to position [214, 0]
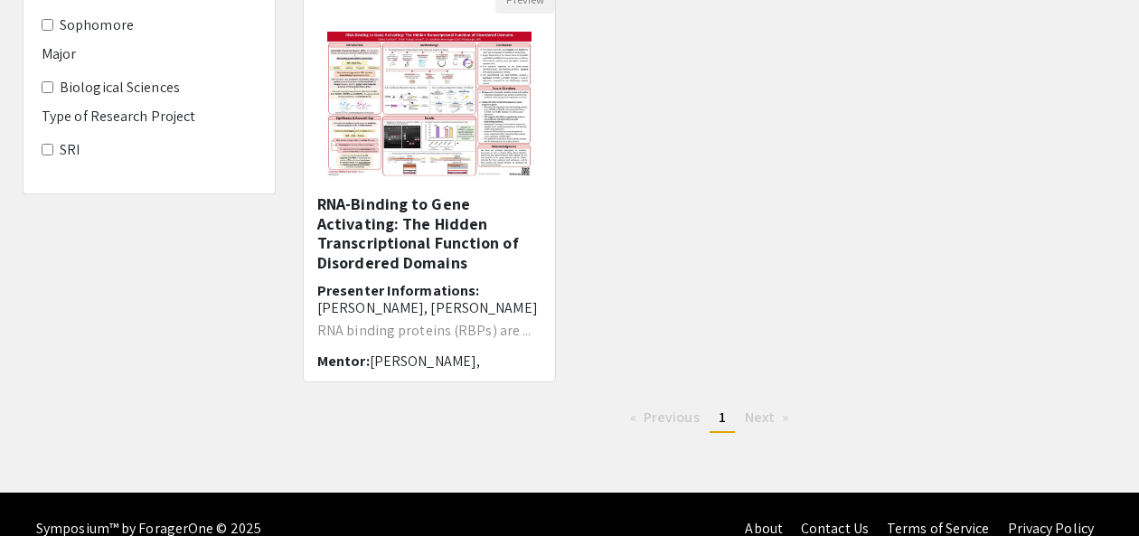
scroll to position [102, 0]
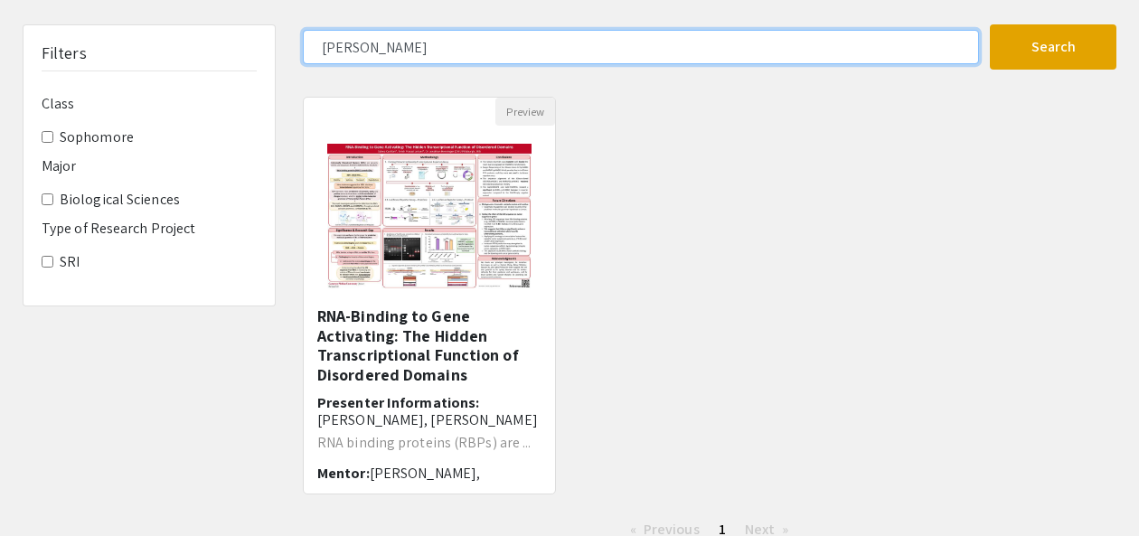
click at [348, 43] on input "[PERSON_NAME]" at bounding box center [641, 47] width 676 height 34
type input "s"
type input "a"
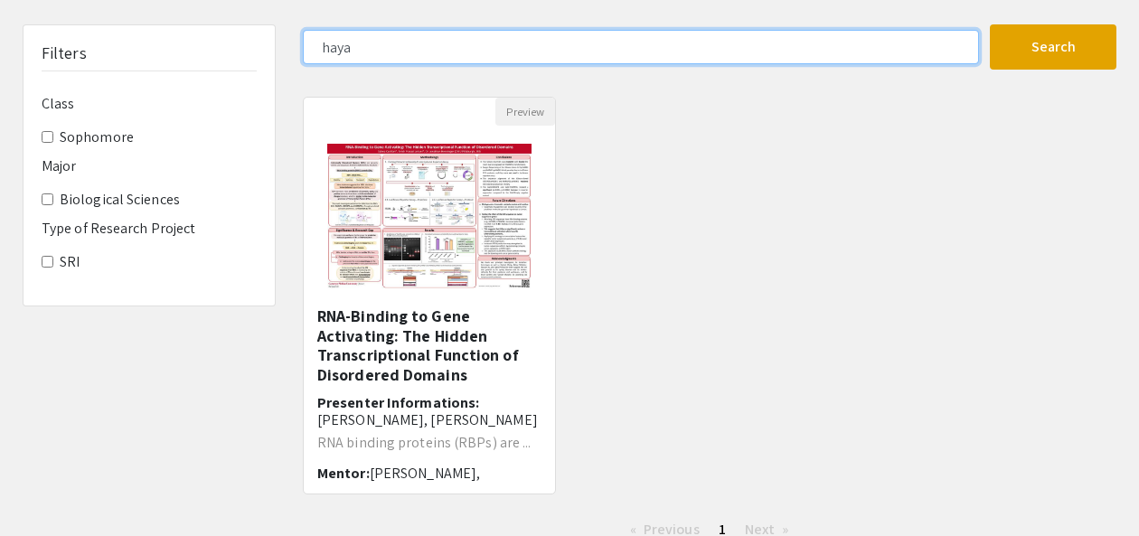
type input "haya"
click at [875, 24] on button "Search" at bounding box center [1053, 46] width 127 height 45
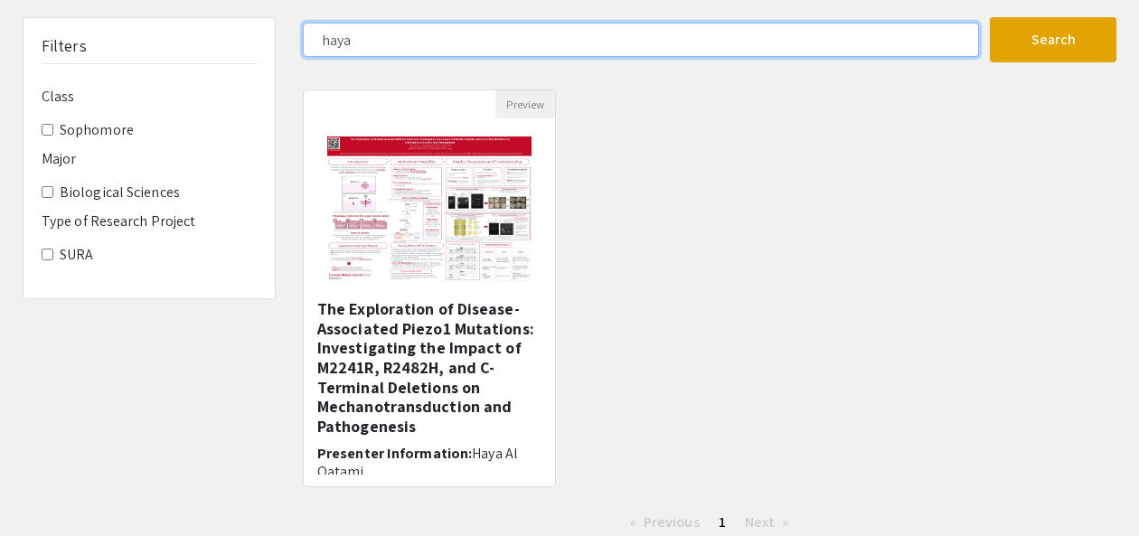
scroll to position [108, 0]
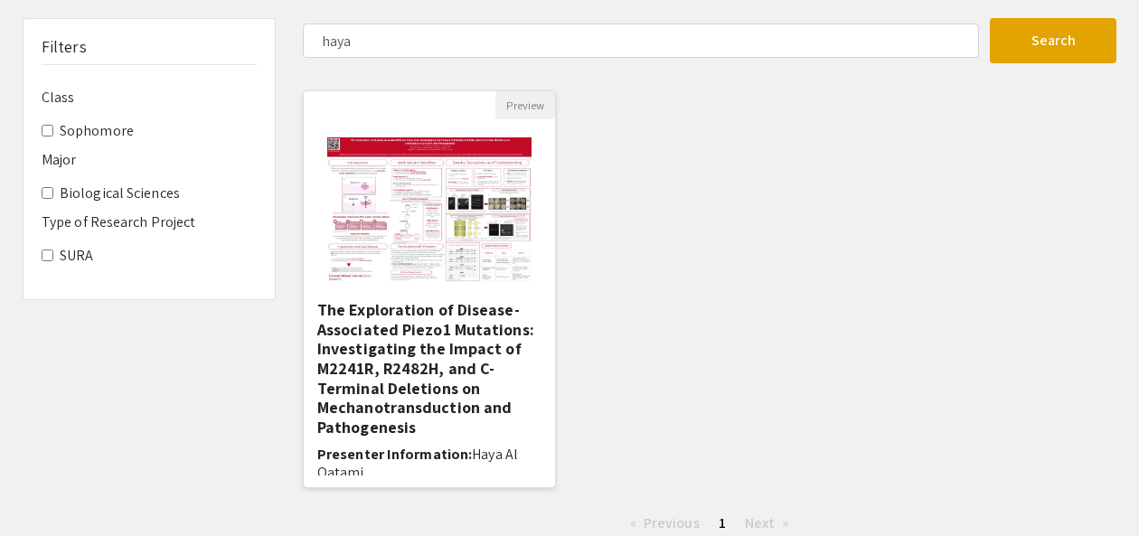
click at [476, 383] on h5 "The Exploration of Disease-Associated Piezo1 Mutations: Investigating the Impac…" at bounding box center [429, 368] width 224 height 136
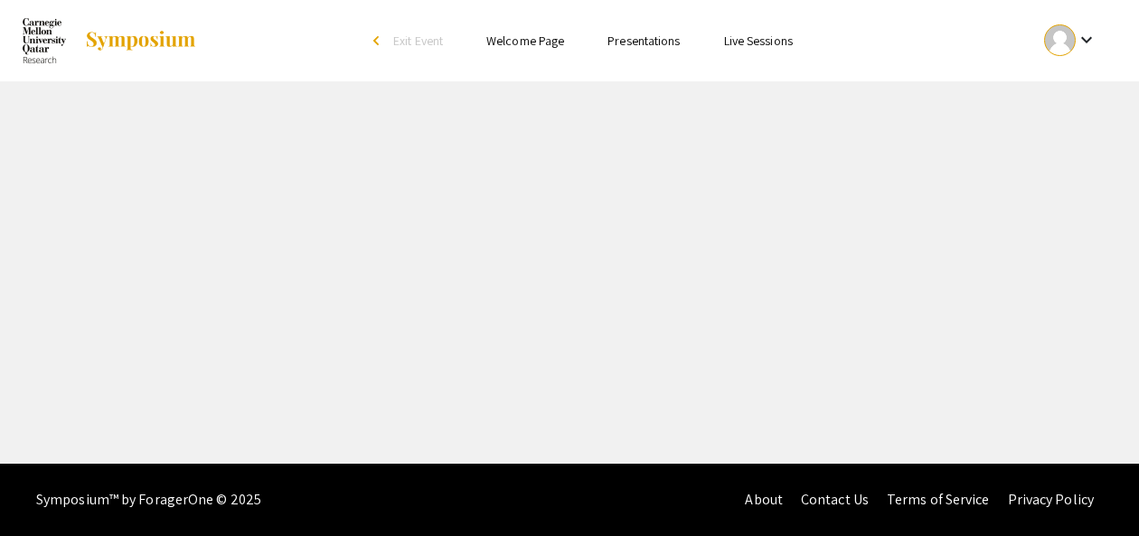
select select "custom"
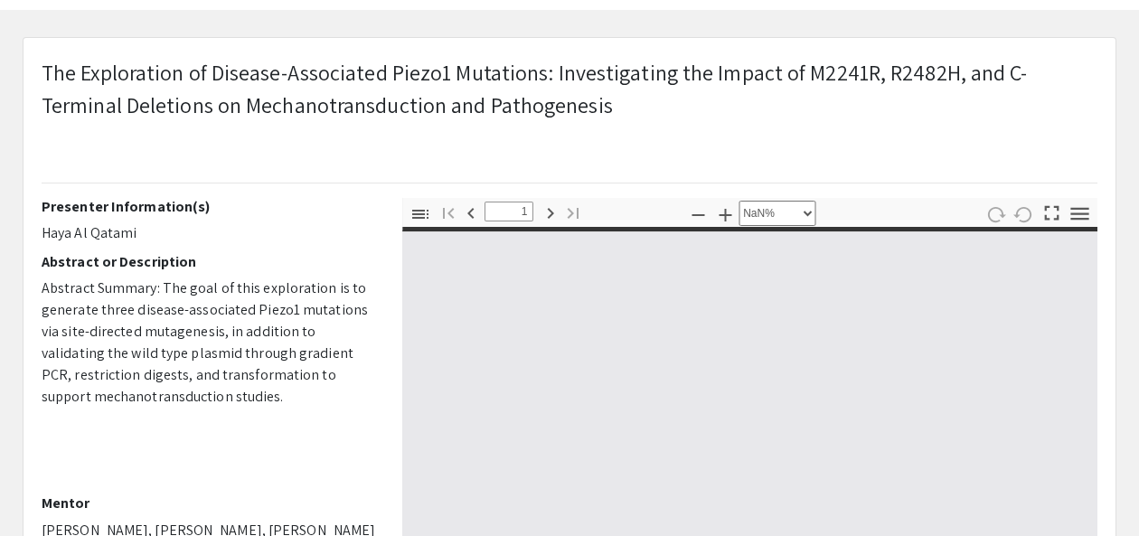
scroll to position [108, 0]
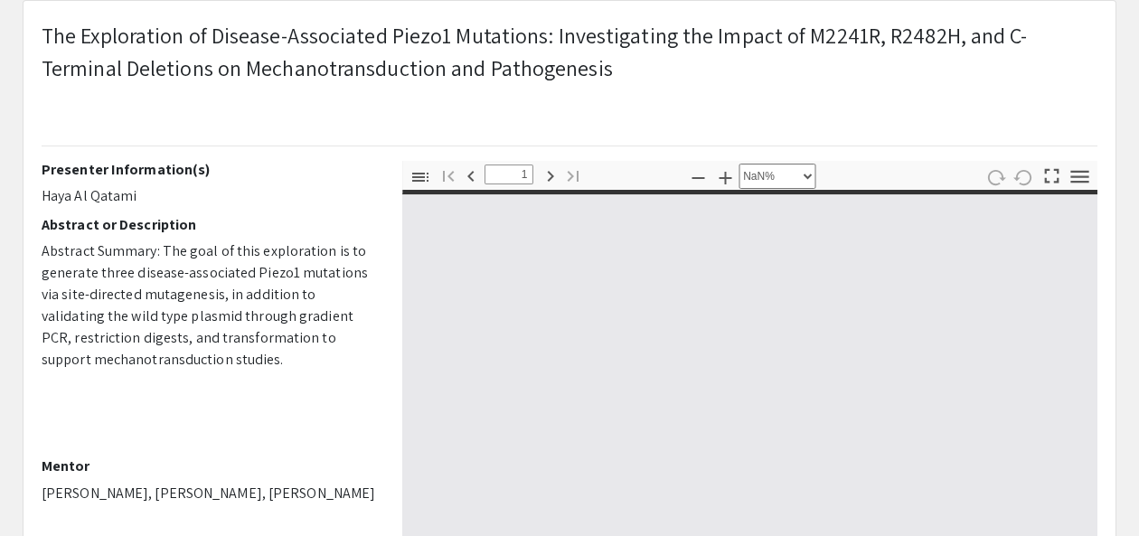
type input "0"
select select "custom"
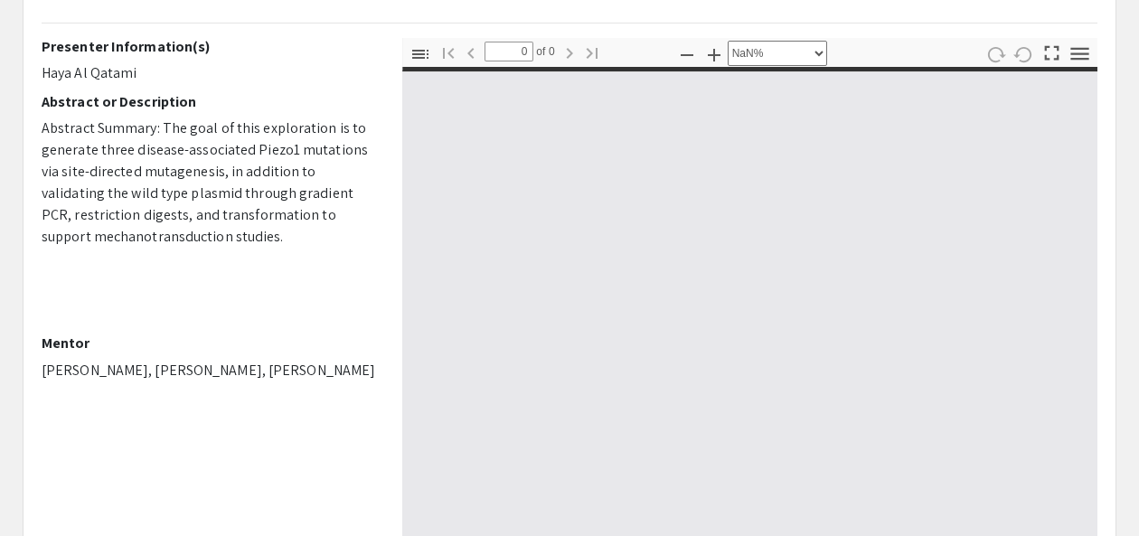
type input "1"
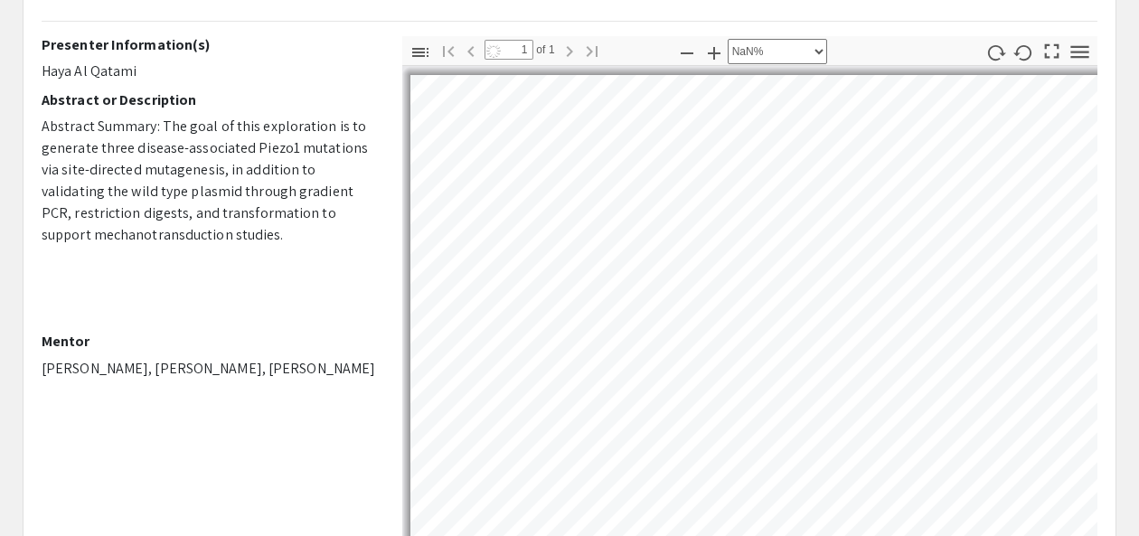
scroll to position [0, 5]
click at [688, 51] on icon "button" at bounding box center [687, 53] width 22 height 22
select select "custom"
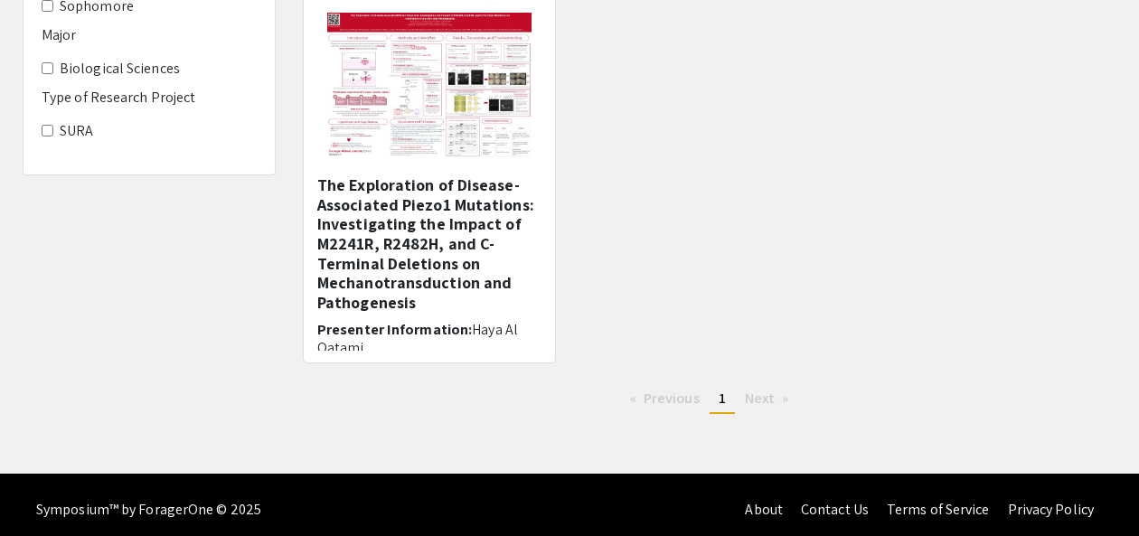
scroll to position [108, 0]
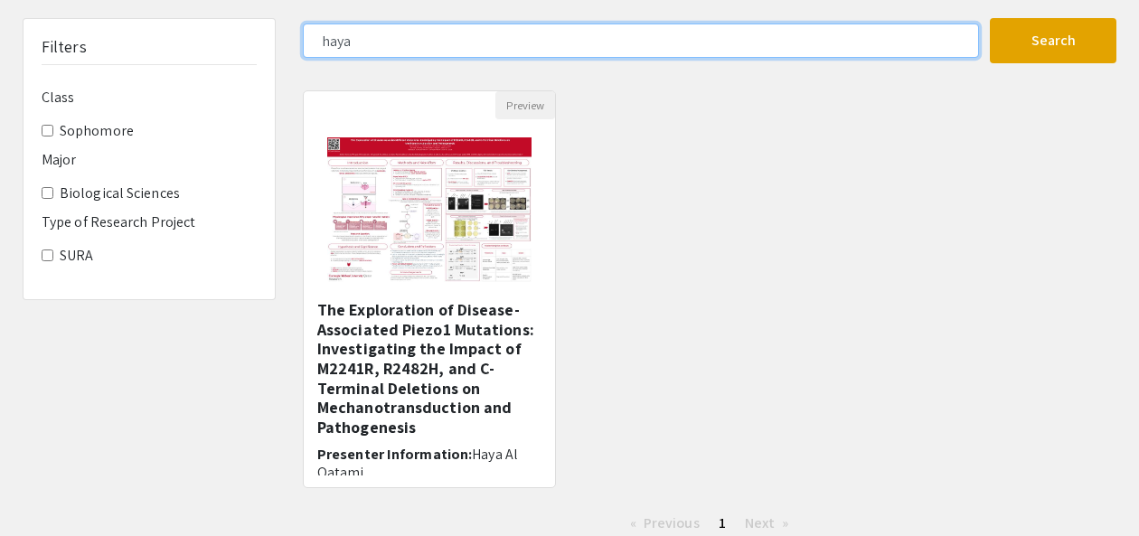
click at [336, 46] on input "haya" at bounding box center [641, 41] width 676 height 34
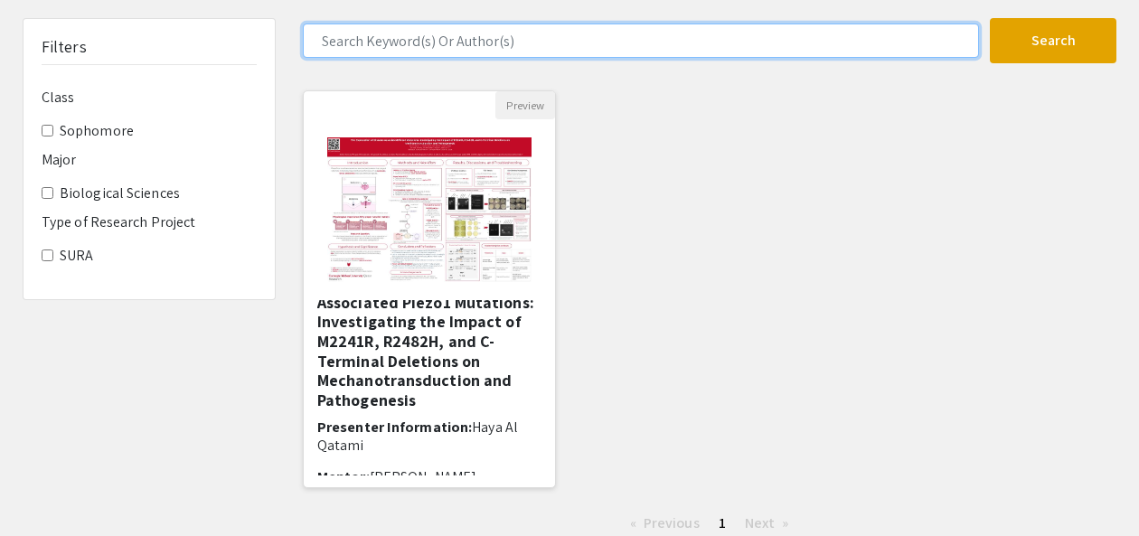
scroll to position [0, 0]
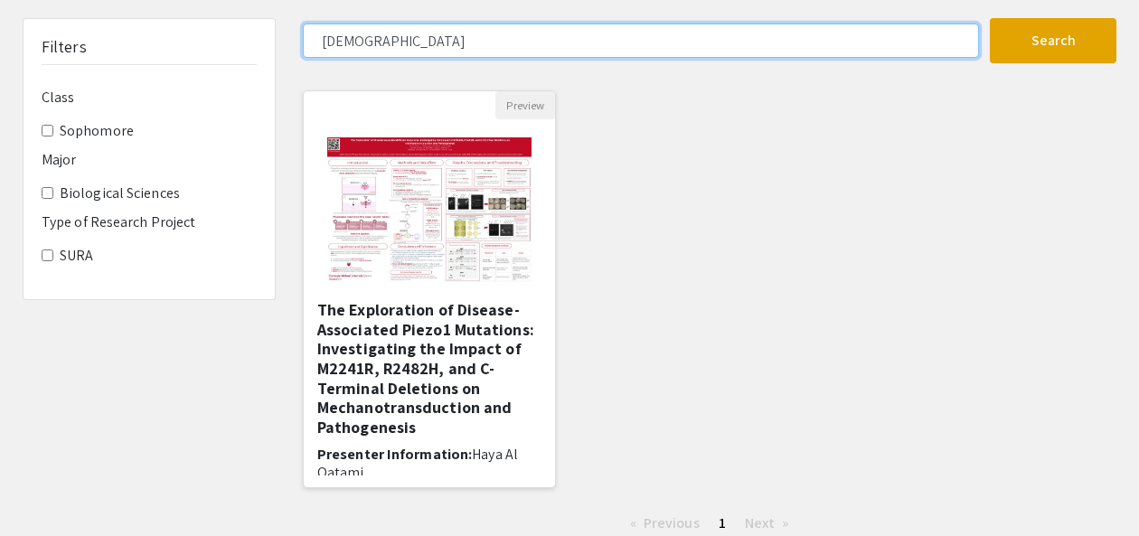
type input "[DEMOGRAPHIC_DATA]"
click at [875, 18] on button "Search" at bounding box center [1053, 40] width 127 height 45
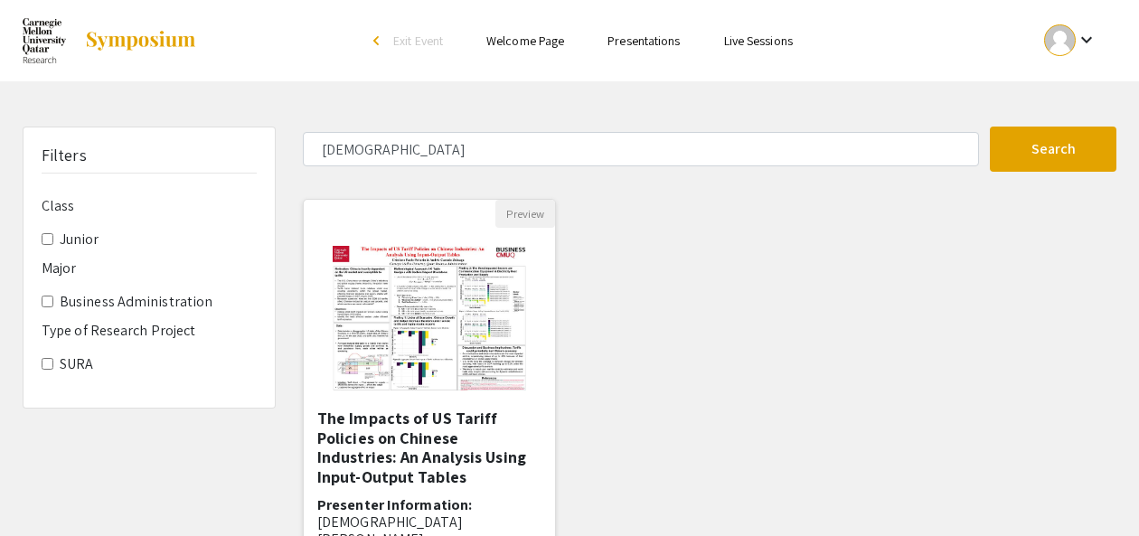
click at [461, 349] on img at bounding box center [429, 318] width 229 height 181
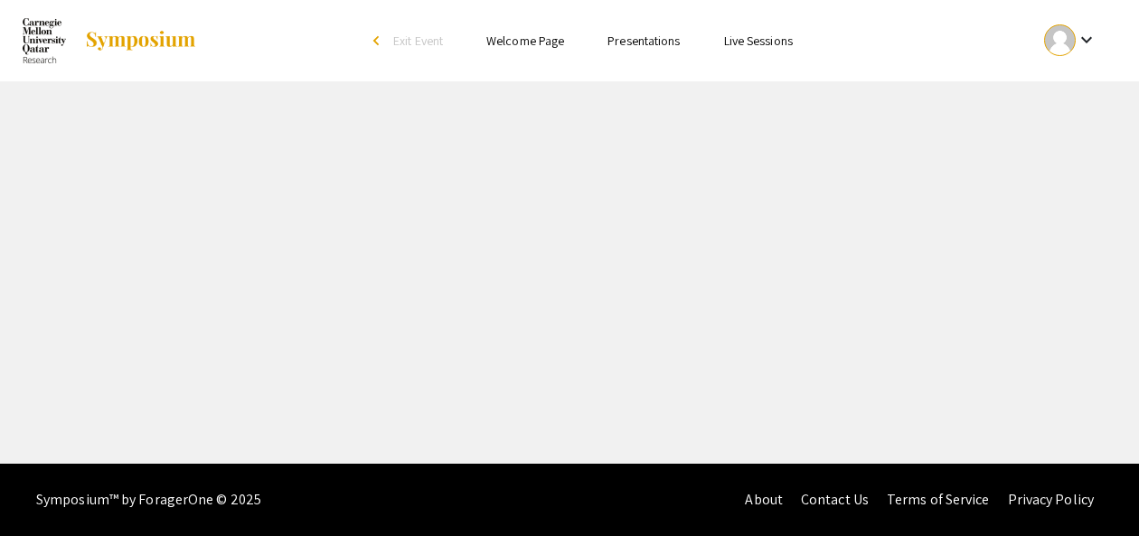
select select "custom"
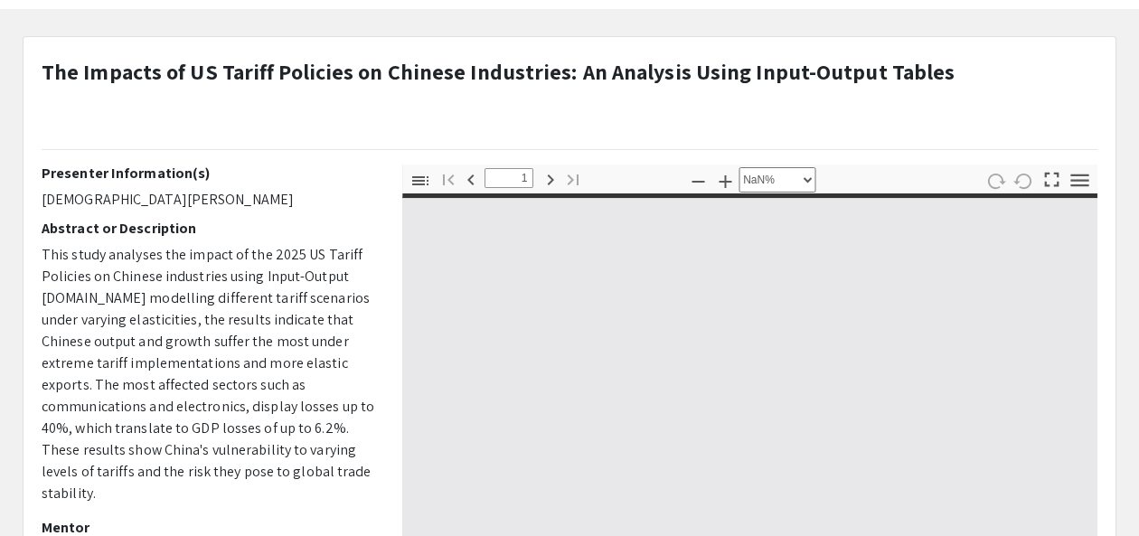
type input "0"
select select "custom"
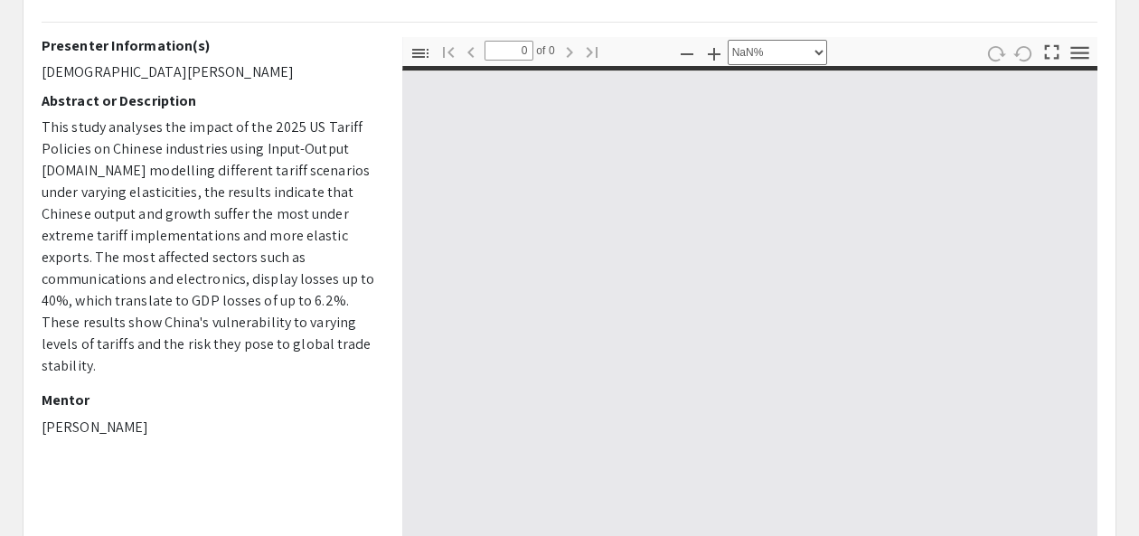
type input "1"
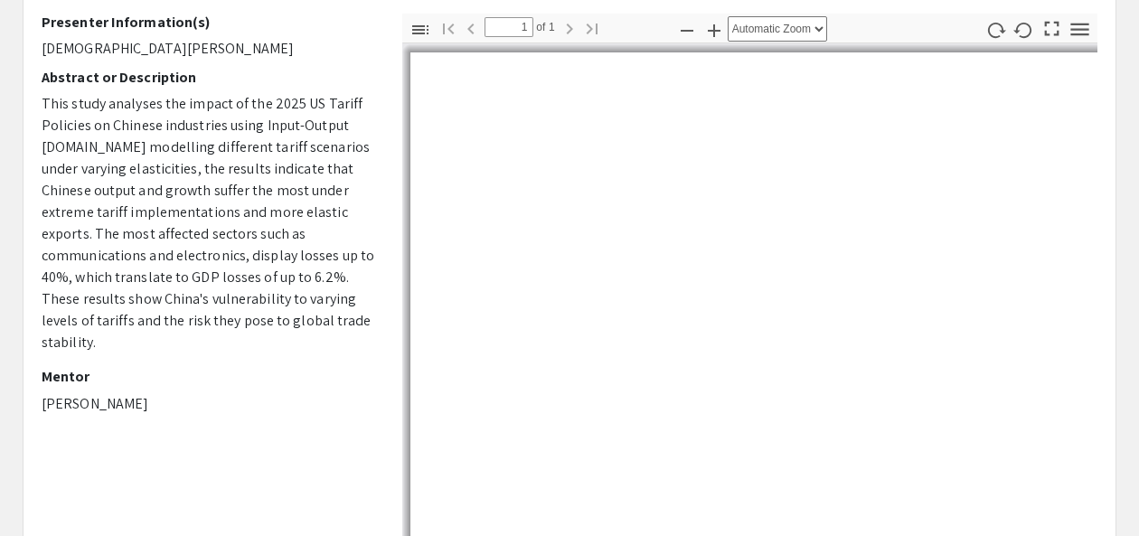
scroll to position [226, 0]
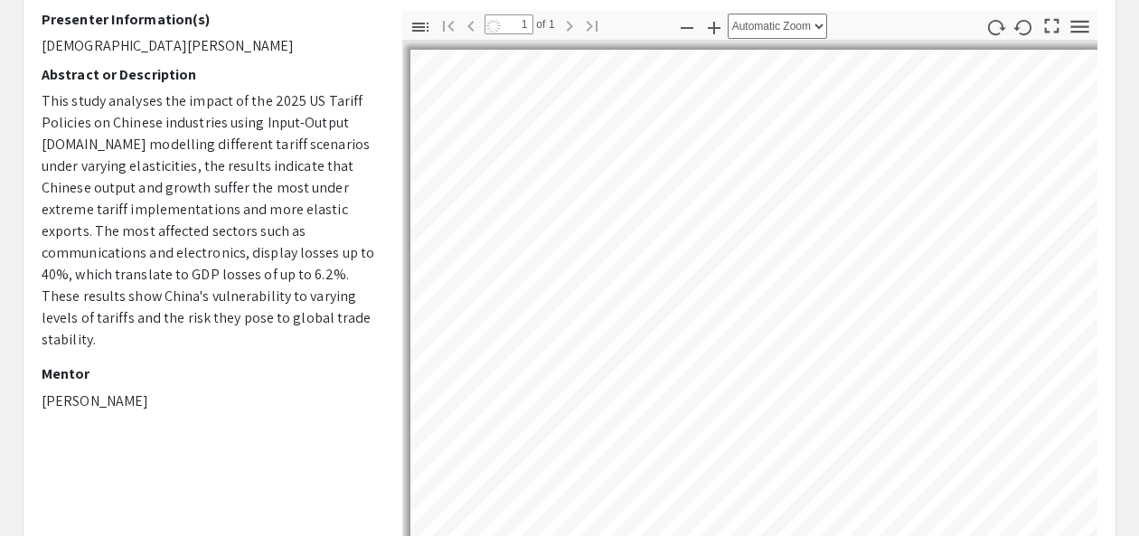
select select "auto"
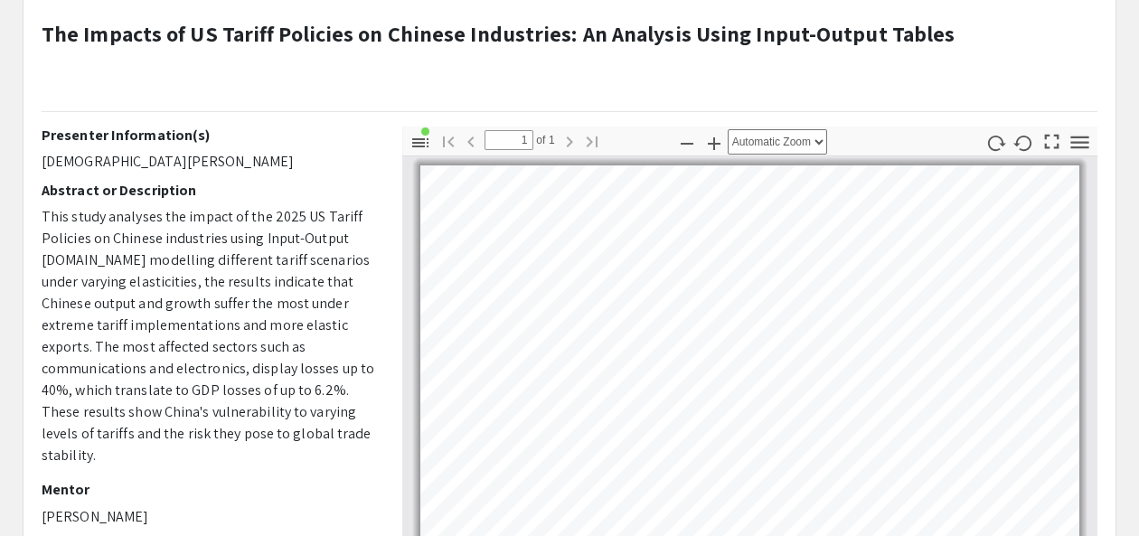
scroll to position [89, 0]
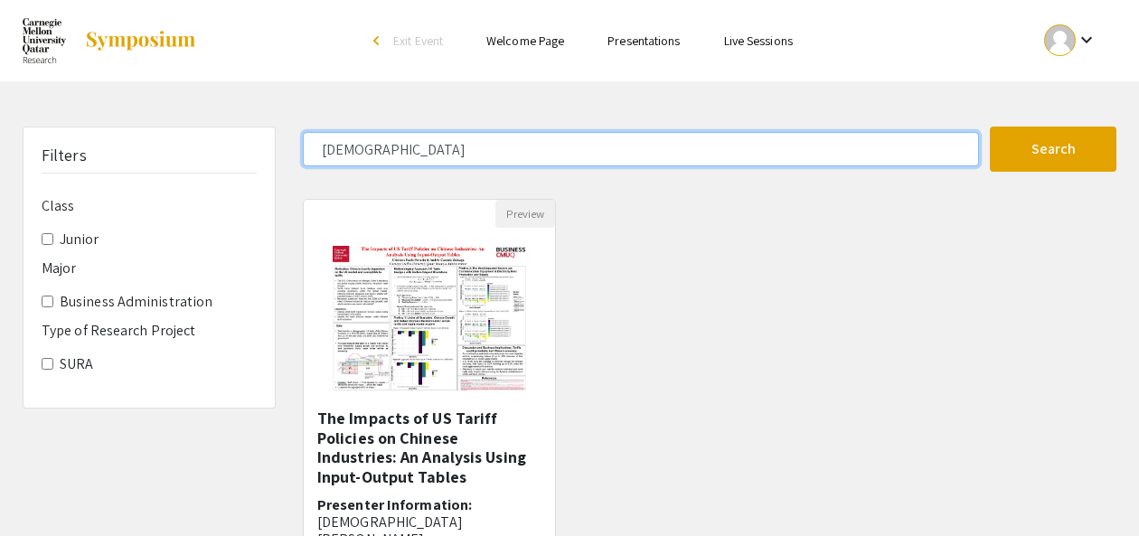
click at [359, 158] on input "[DEMOGRAPHIC_DATA]" at bounding box center [641, 149] width 676 height 34
click at [356, 149] on input "[DEMOGRAPHIC_DATA]" at bounding box center [641, 149] width 676 height 34
type input "raghad"
click at [875, 127] on button "Search" at bounding box center [1053, 149] width 127 height 45
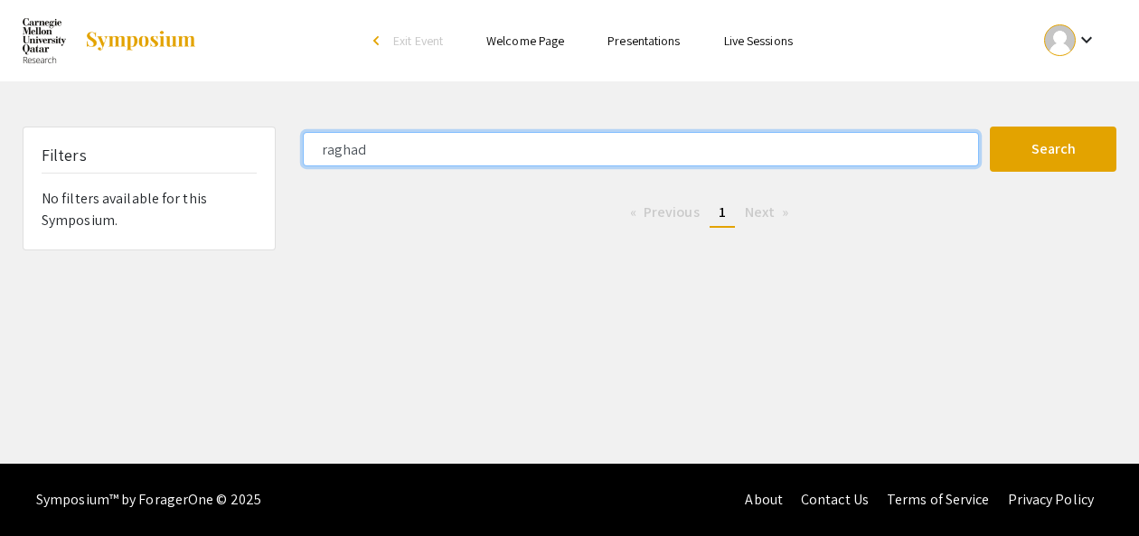
click at [343, 152] on input "raghad" at bounding box center [641, 149] width 676 height 34
type input "ragad"
click at [875, 127] on button "Search" at bounding box center [1053, 149] width 127 height 45
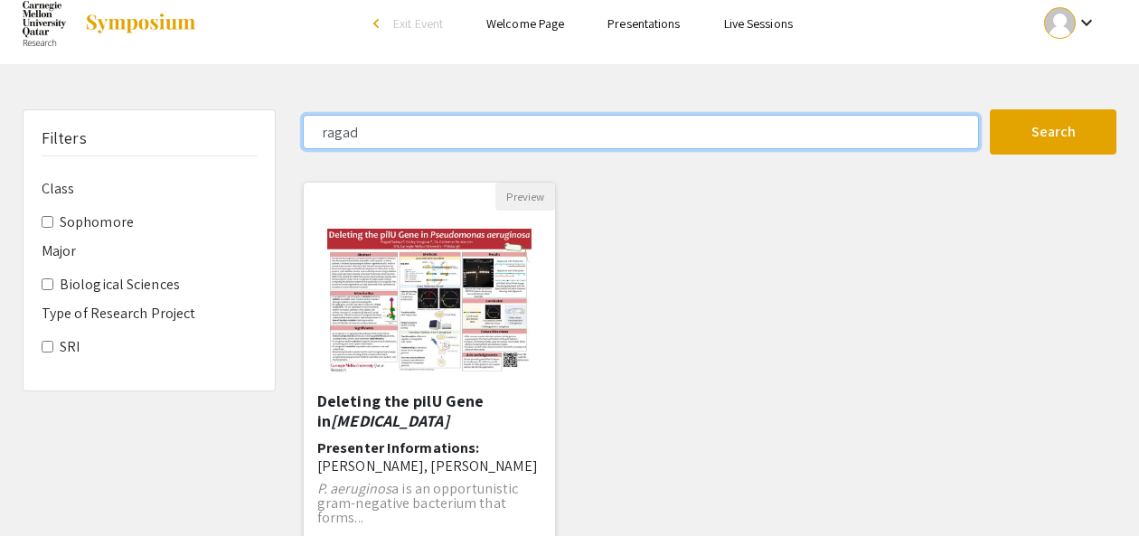
scroll to position [92, 0]
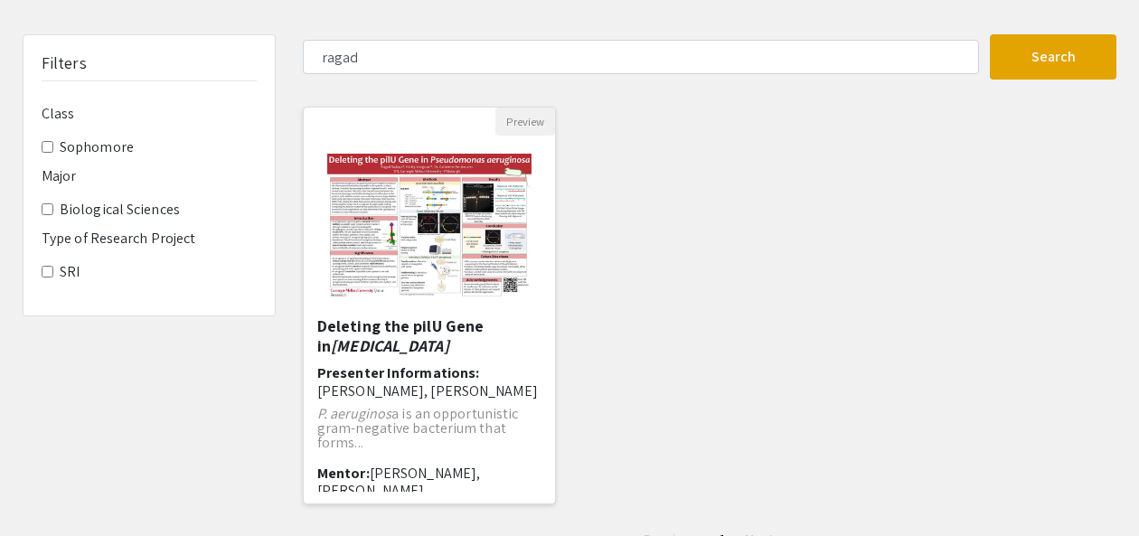
click at [393, 281] on img "Open Presentation <p>Deleting the pilU Gene in <em>Pseudomonas aeruginosa</em><…" at bounding box center [429, 226] width 240 height 181
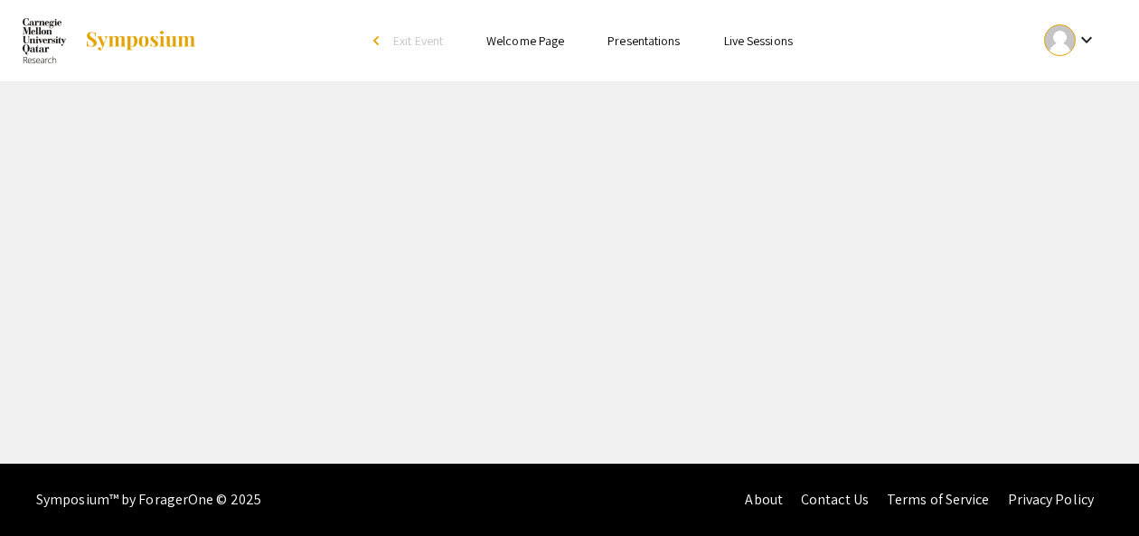
select select "custom"
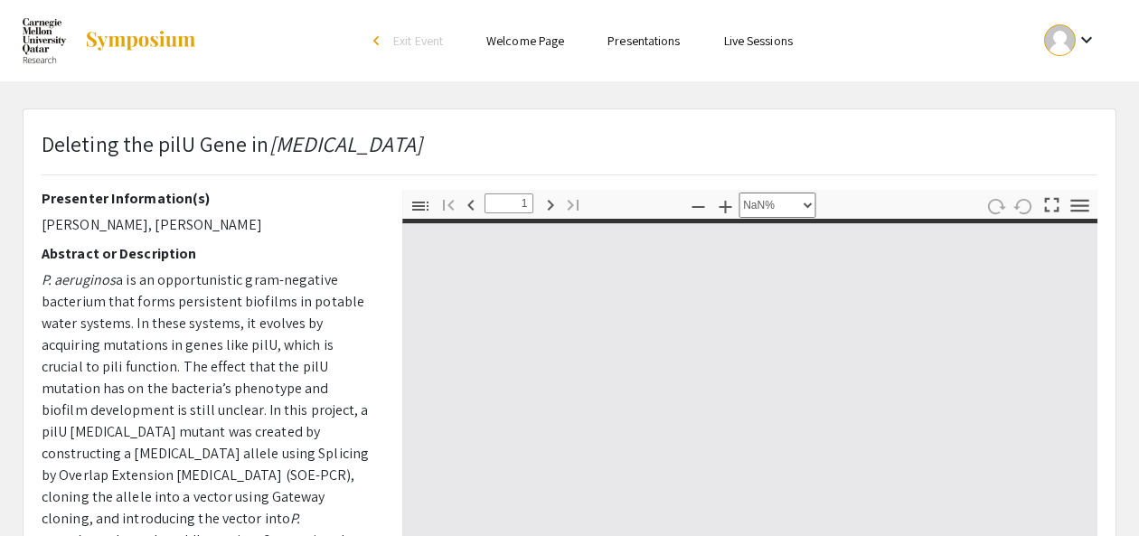
type input "0"
select select "custom"
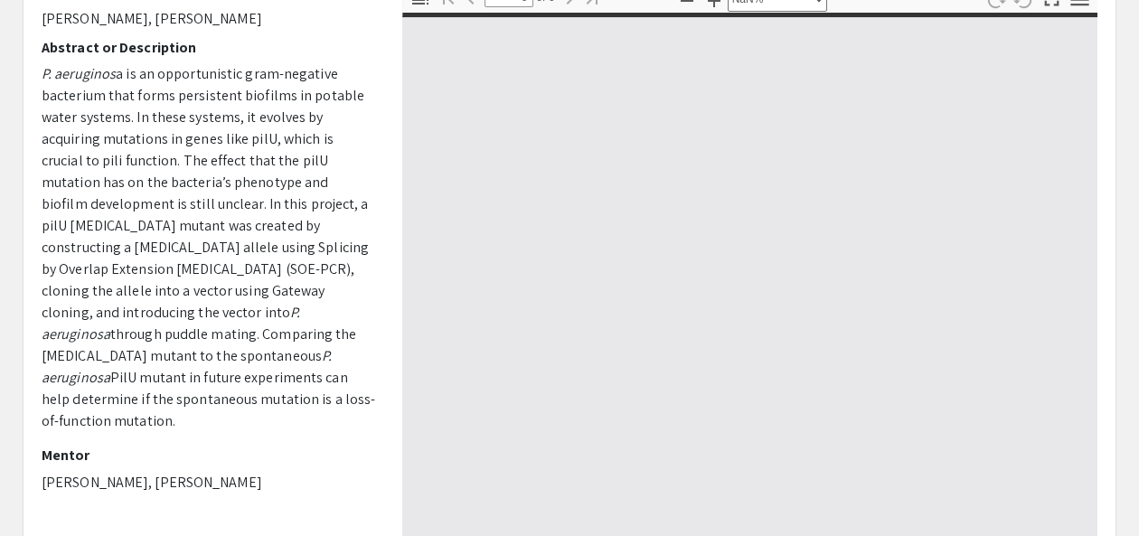
scroll to position [208, 0]
type input "1"
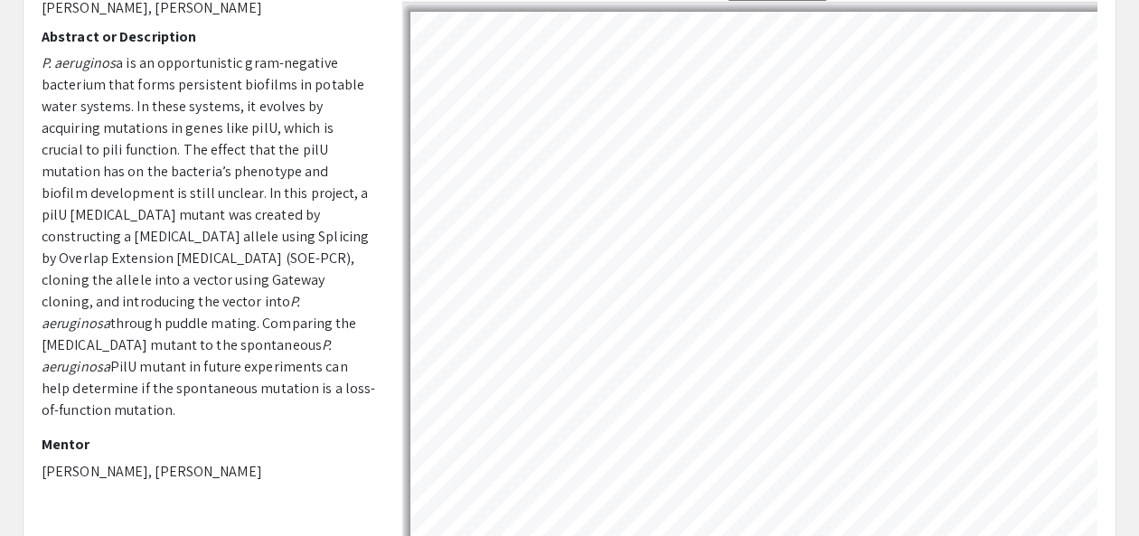
select select "auto"
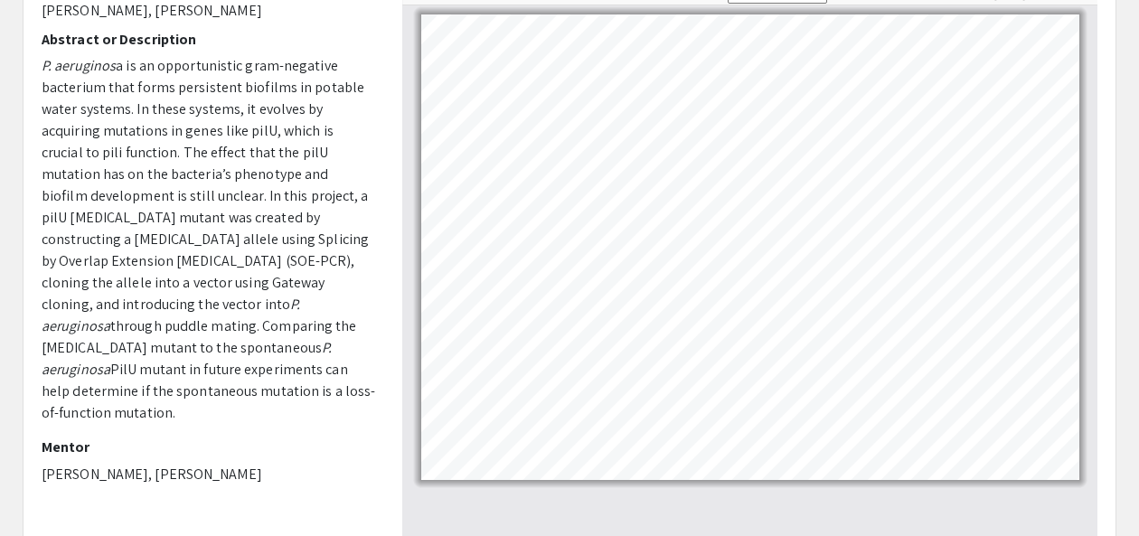
scroll to position [0, 0]
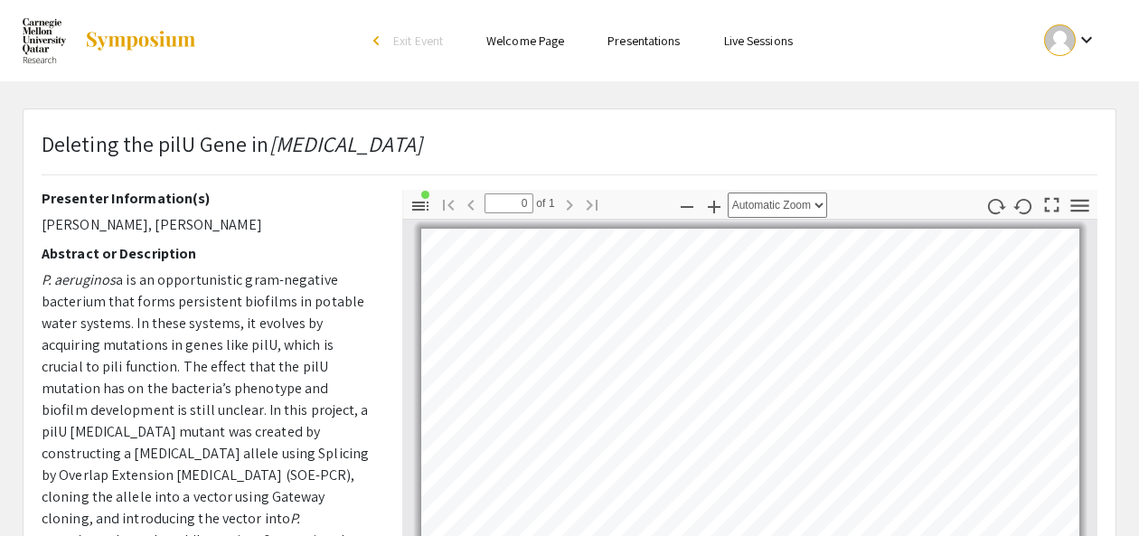
scroll to position [92, 0]
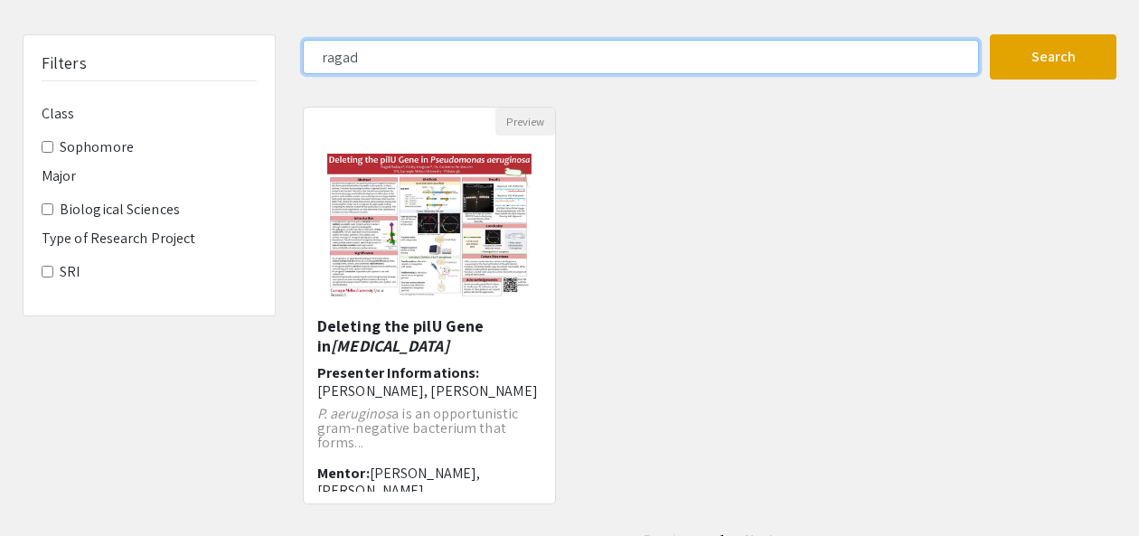
click at [345, 61] on input "ragad" at bounding box center [641, 57] width 676 height 34
type input "[PERSON_NAME]"
click at [875, 34] on button "Search" at bounding box center [1053, 56] width 127 height 45
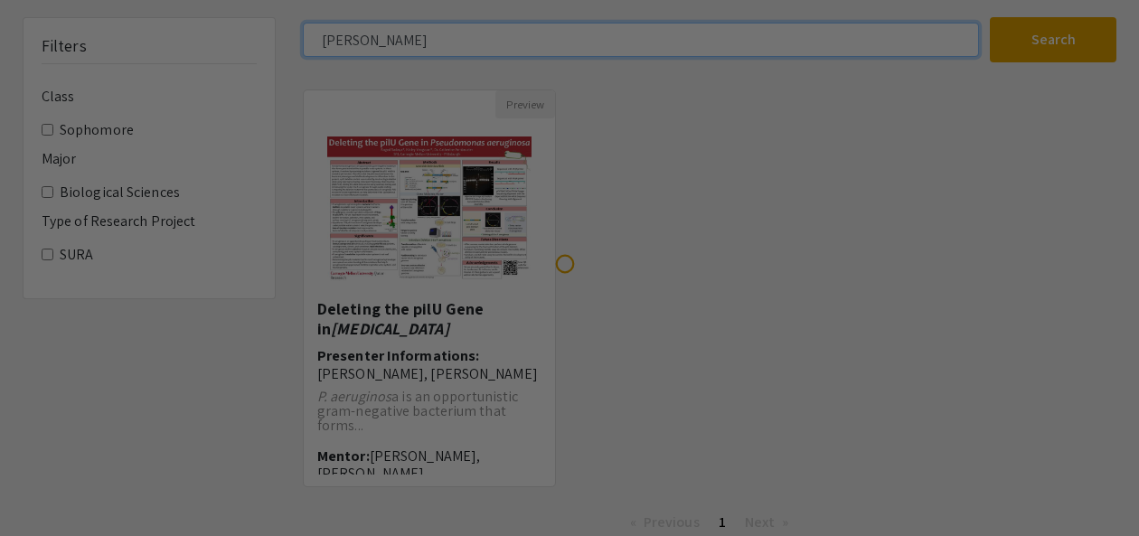
scroll to position [113, 0]
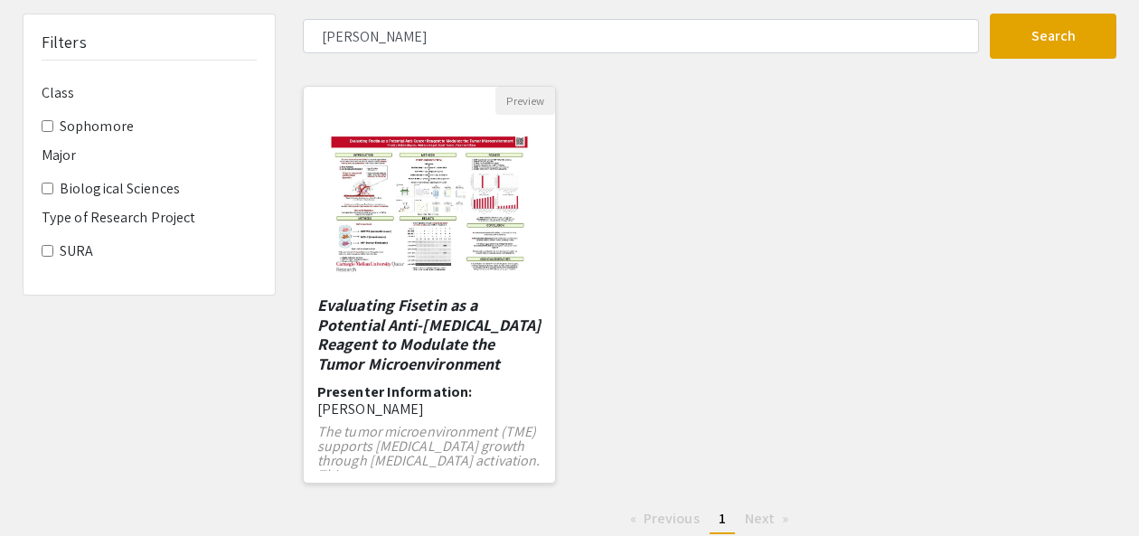
click at [378, 201] on img "Open Presentation <p><em>Evaluating Fisetin as a Potential Anti-Cancer Reagent …" at bounding box center [429, 205] width 241 height 181
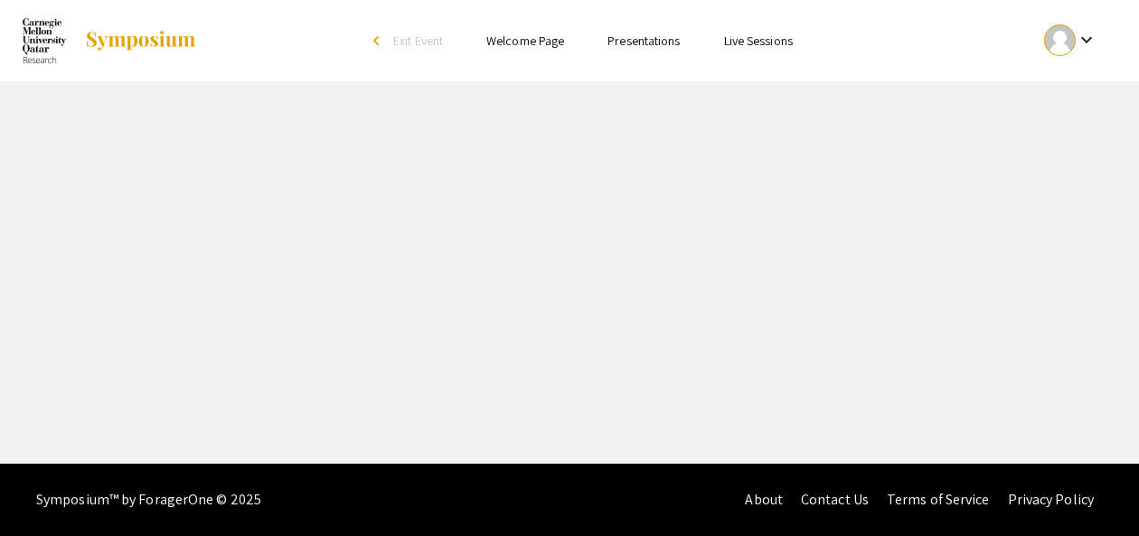
select select "custom"
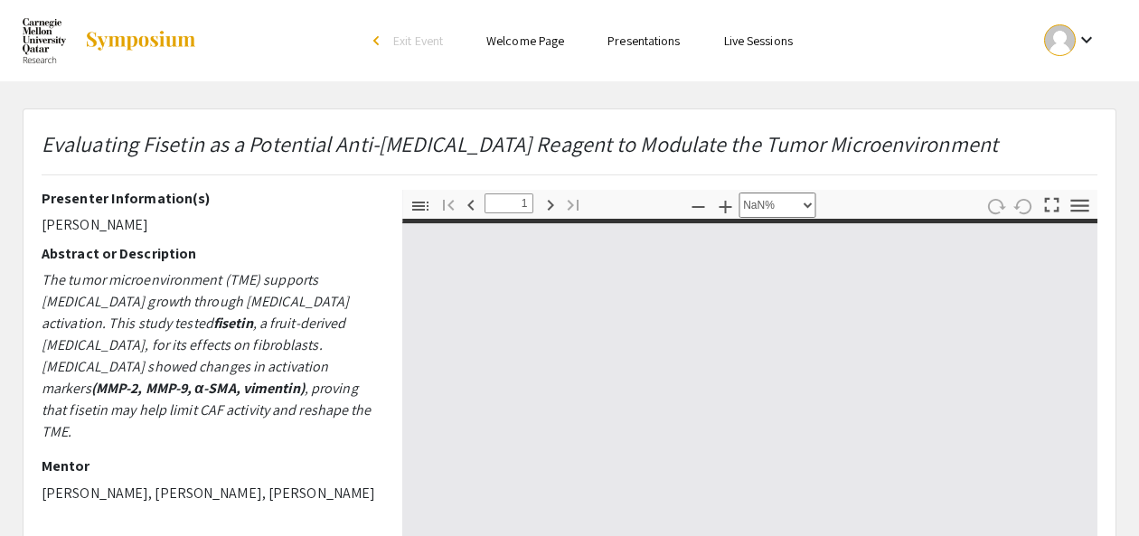
type input "0"
select select "custom"
type input "1"
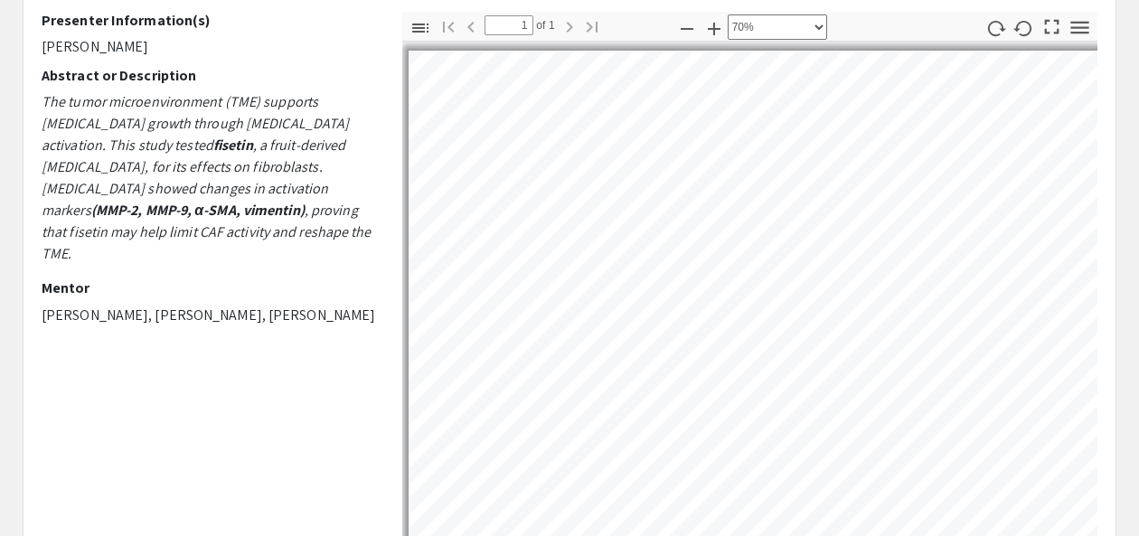
scroll to position [174, 0]
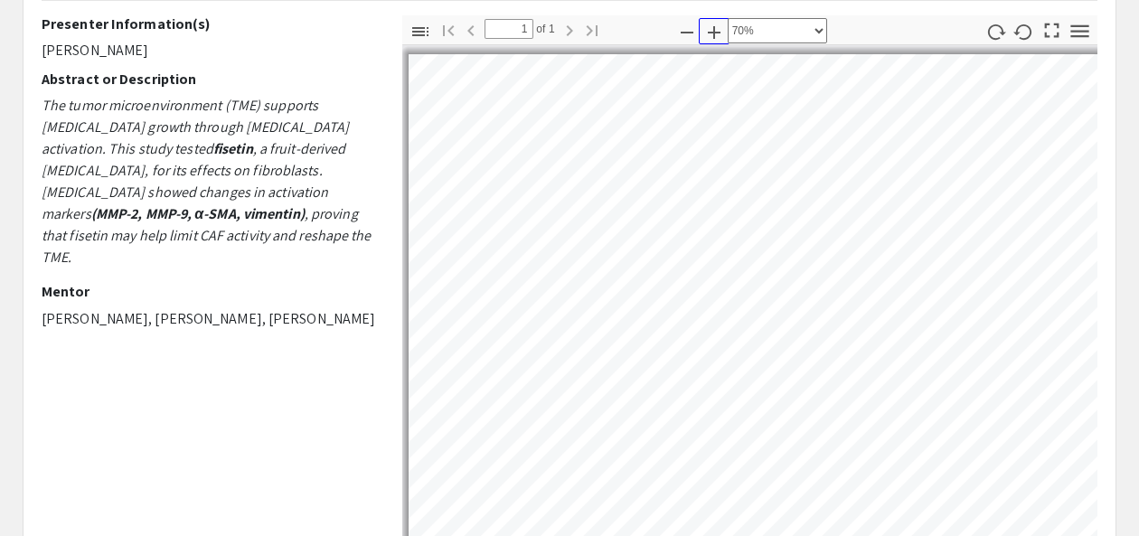
click at [699, 31] on button "Zoom In" at bounding box center [714, 31] width 31 height 26
click at [695, 31] on icon "button" at bounding box center [687, 33] width 22 height 22
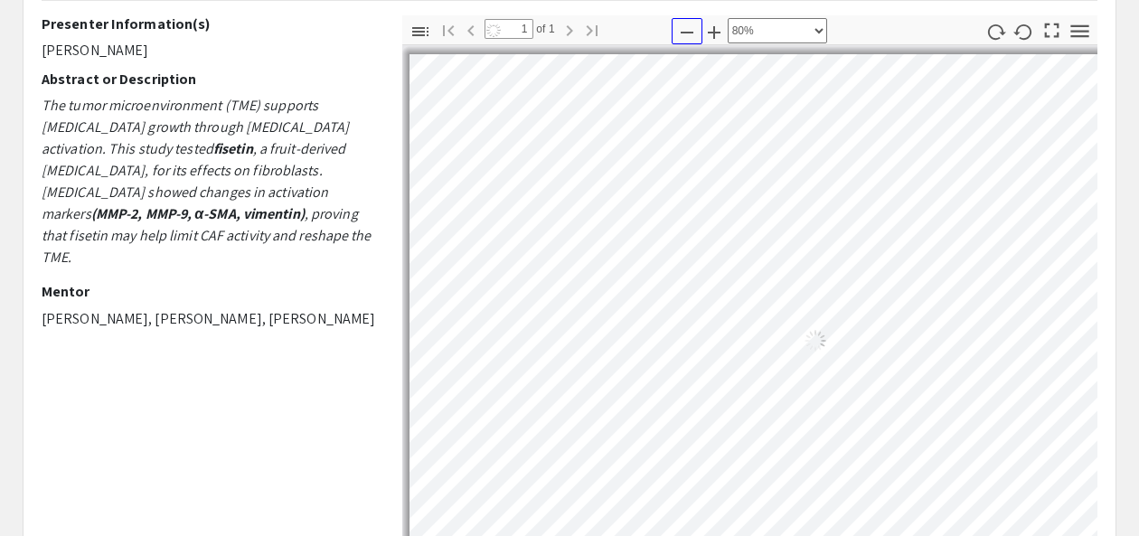
click at [695, 31] on icon "button" at bounding box center [687, 33] width 22 height 22
select select "custom"
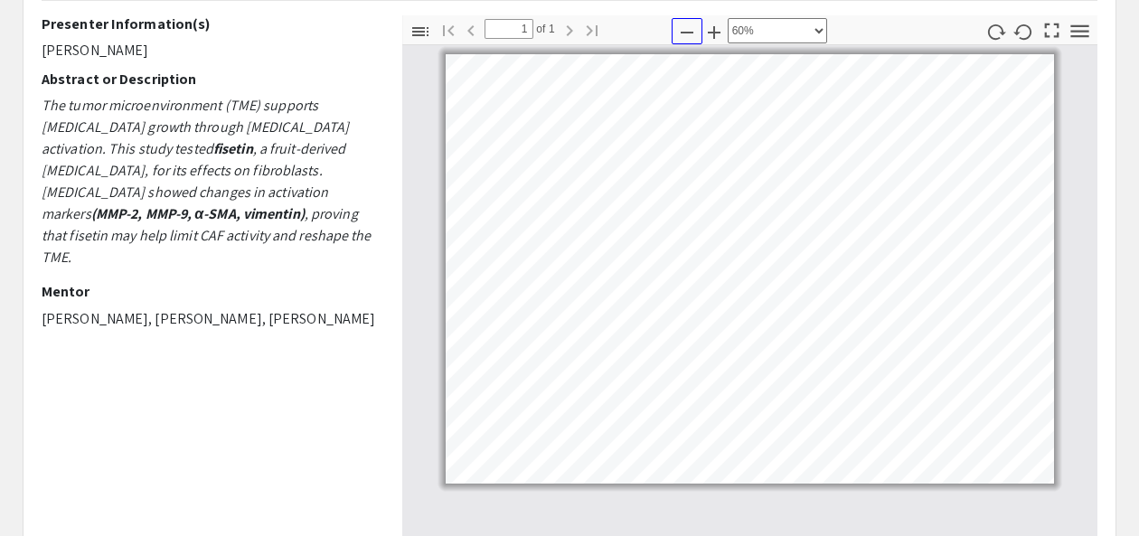
scroll to position [174, 0]
